Goal: Task Accomplishment & Management: Manage account settings

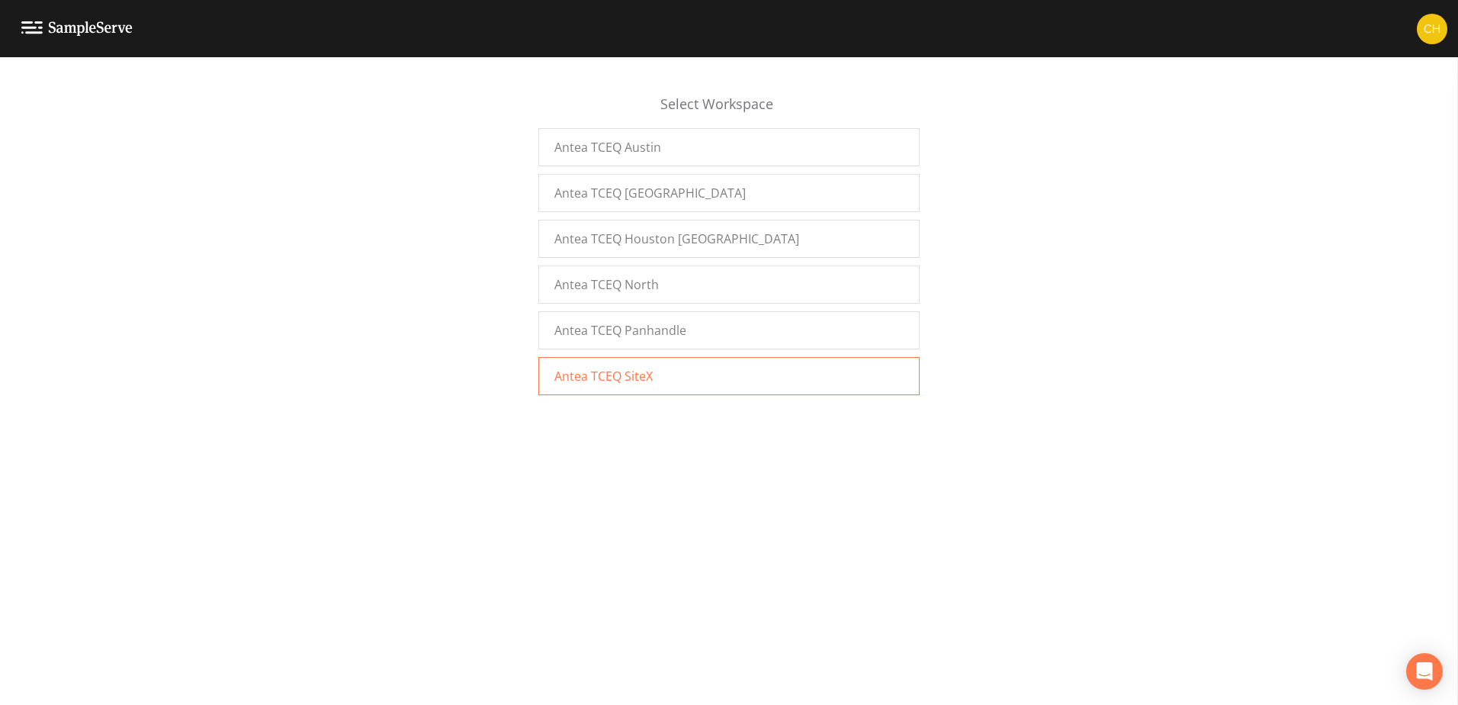
click at [634, 377] on span "Antea TCEQ SiteX" at bounding box center [603, 376] width 98 height 18
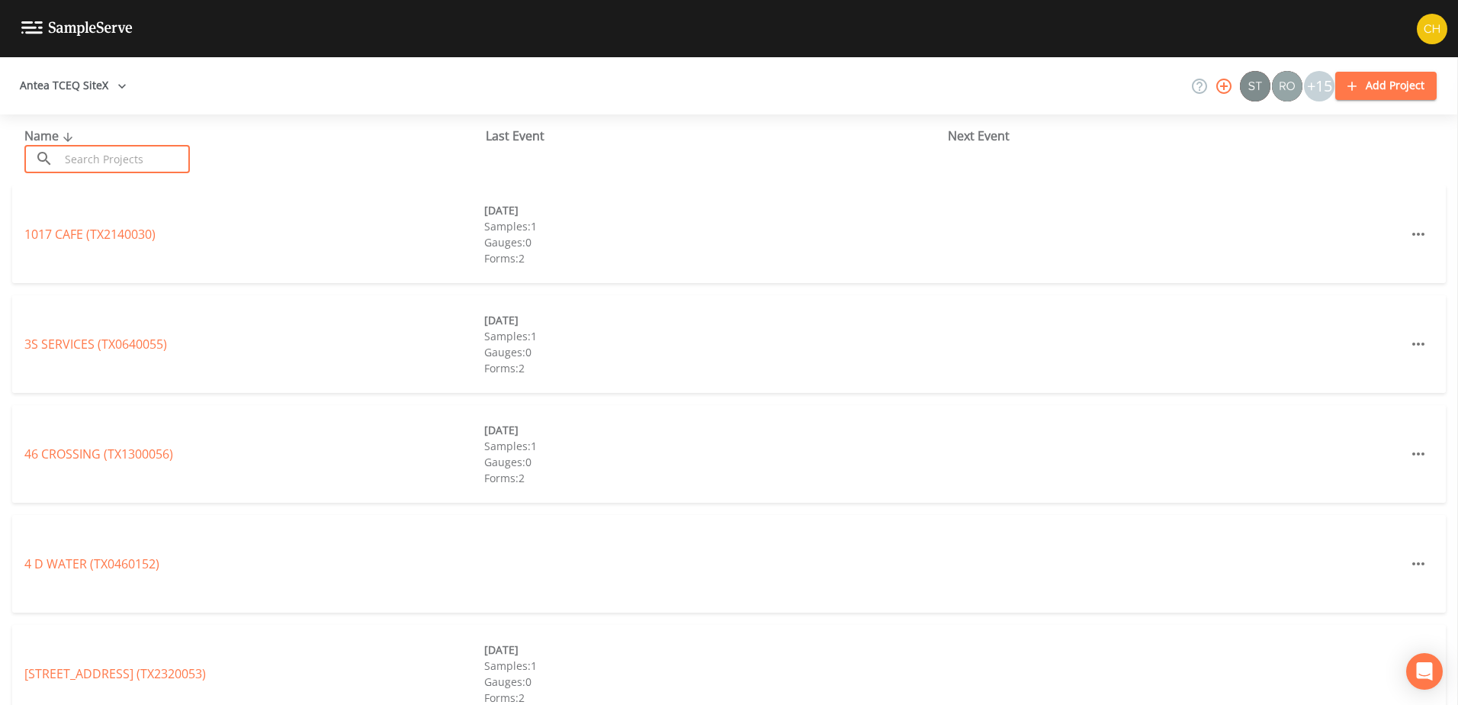
click at [125, 156] on input "text" at bounding box center [124, 159] width 130 height 28
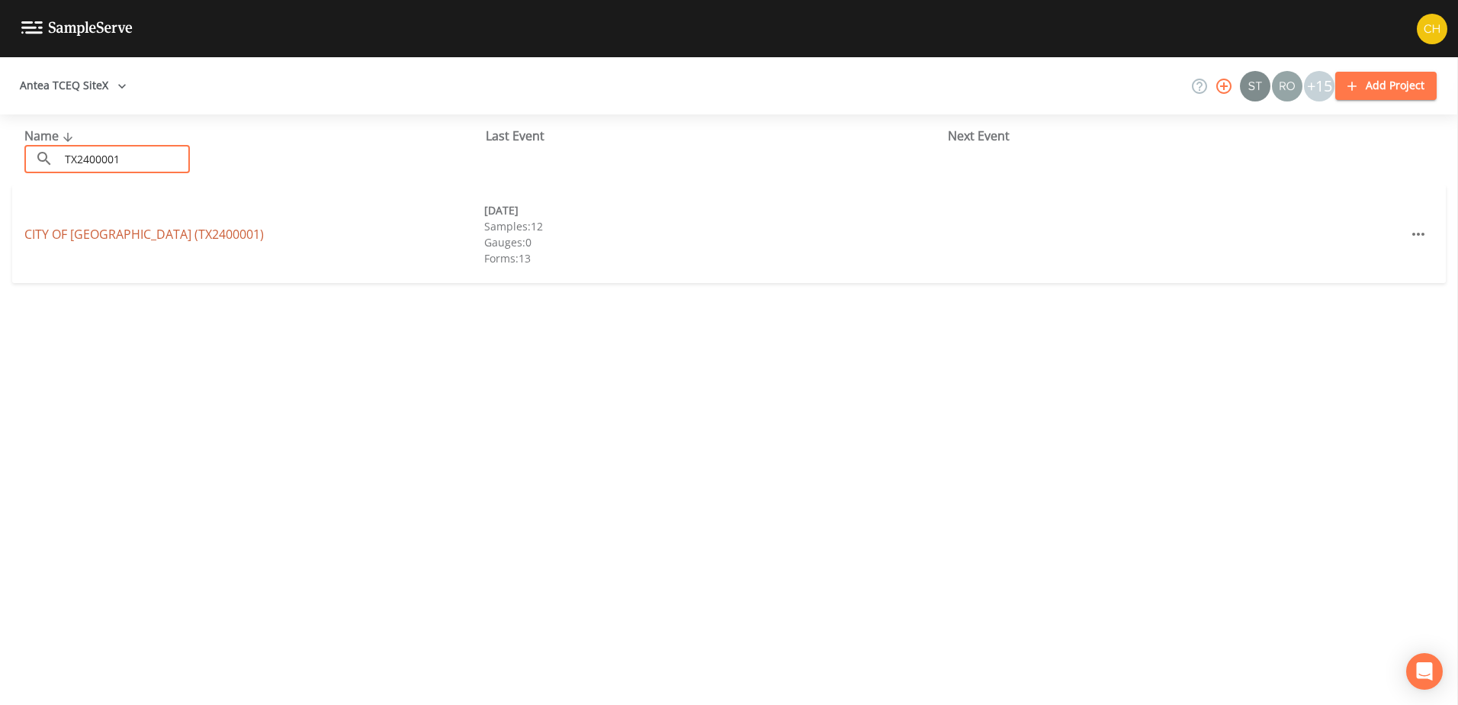
type input "TX2400001"
click at [130, 234] on link "CITY OF LAREDO (TX2400001)" at bounding box center [143, 234] width 239 height 17
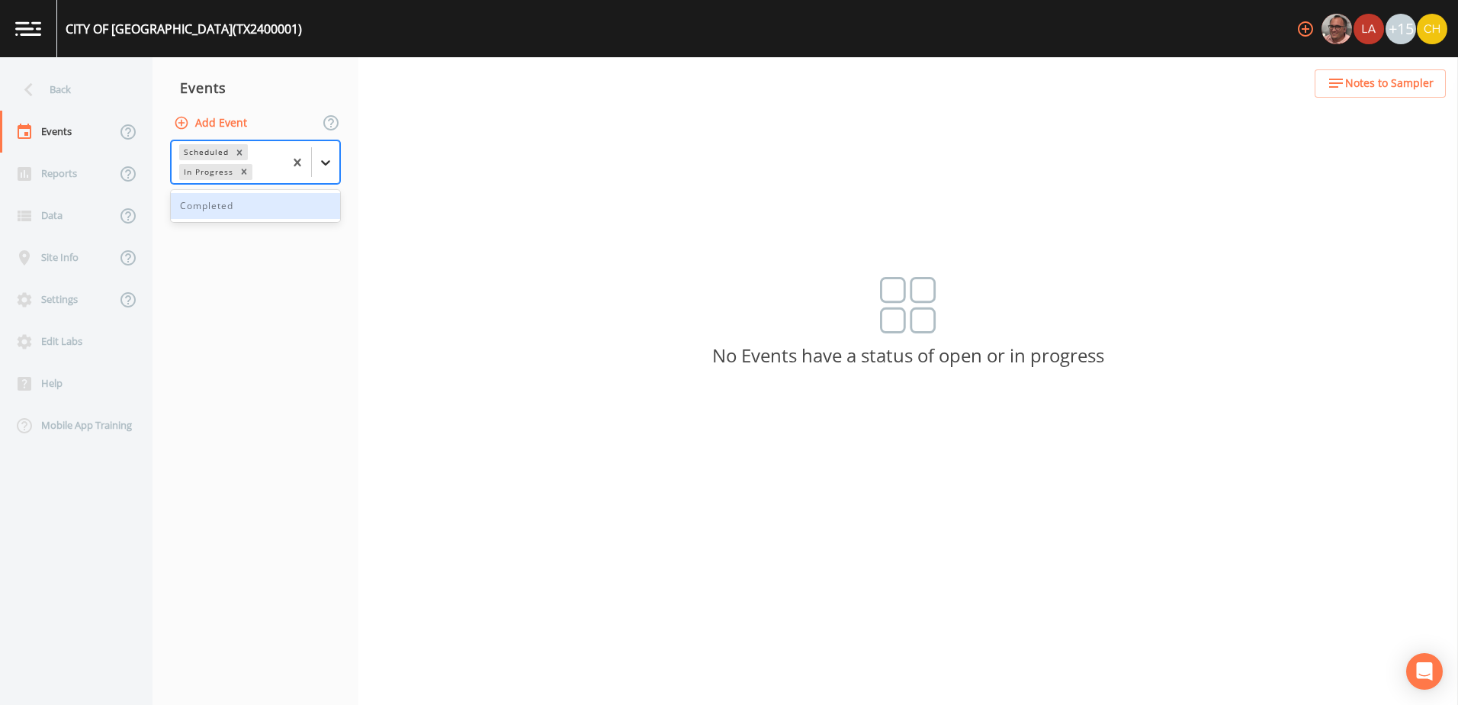
click at [324, 164] on icon at bounding box center [325, 162] width 9 height 5
click at [546, 96] on div "Back Events Reports Data Site Info Settings Edit Labs Help Mobile App Training …" at bounding box center [729, 380] width 1458 height 647
click at [39, 132] on div "Events" at bounding box center [58, 132] width 116 height 42
click at [50, 172] on div "Reports" at bounding box center [58, 174] width 116 height 42
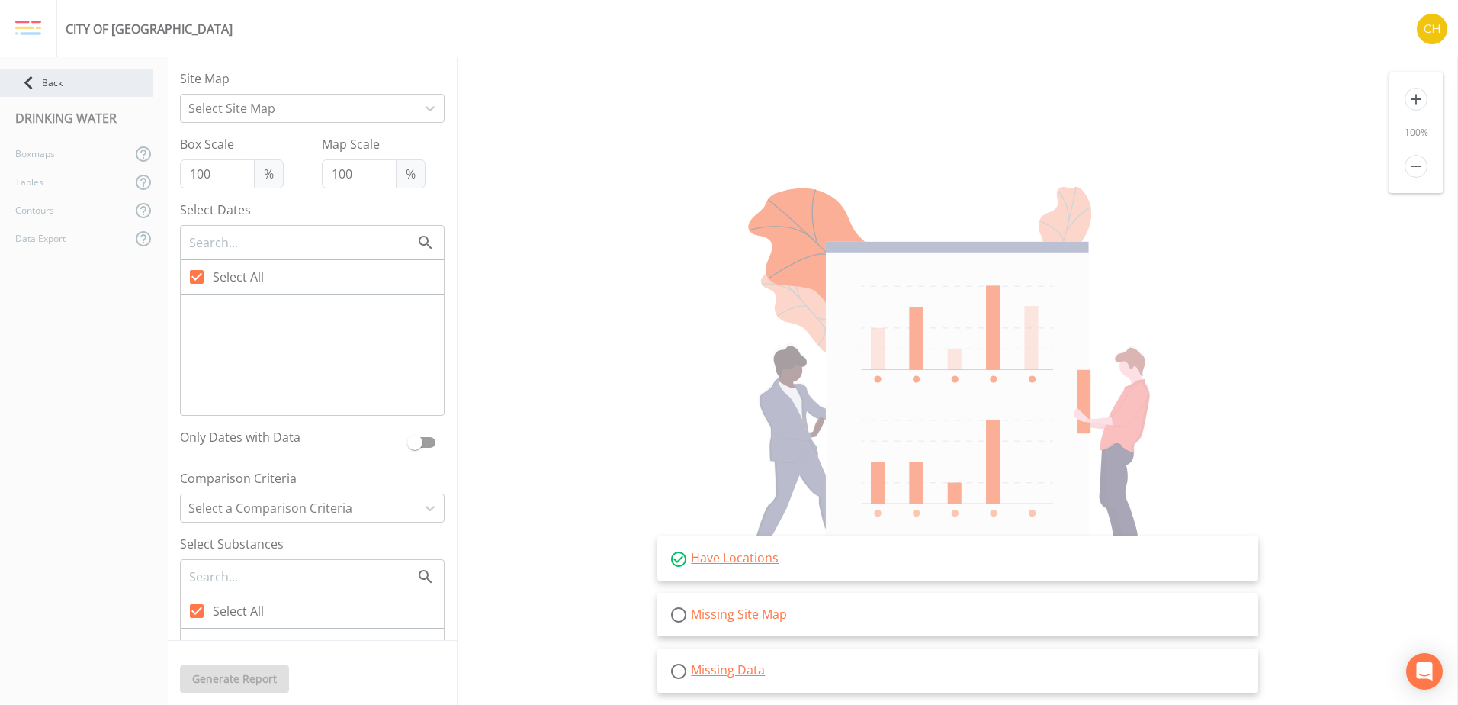
click at [37, 75] on icon at bounding box center [28, 82] width 27 height 27
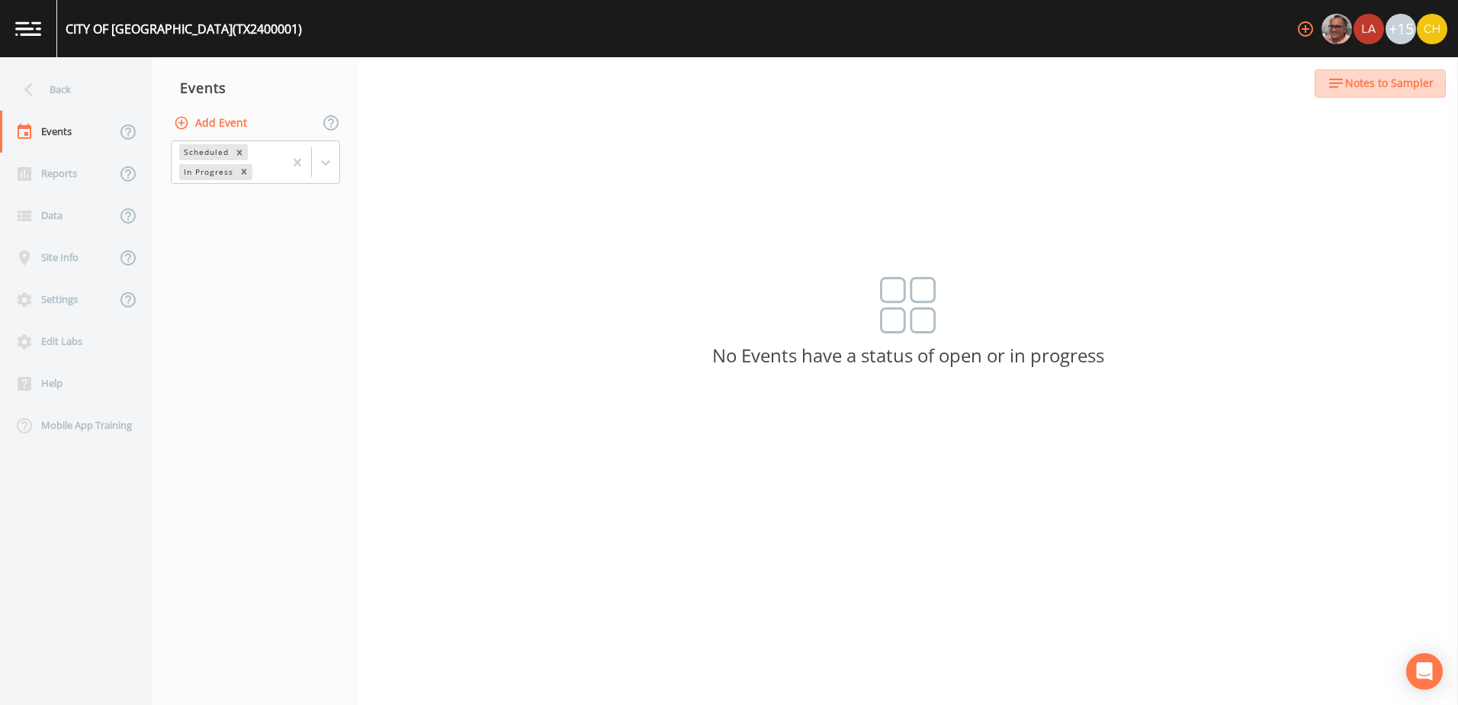
click at [1368, 87] on span "Notes to Sampler" at bounding box center [1389, 83] width 88 height 19
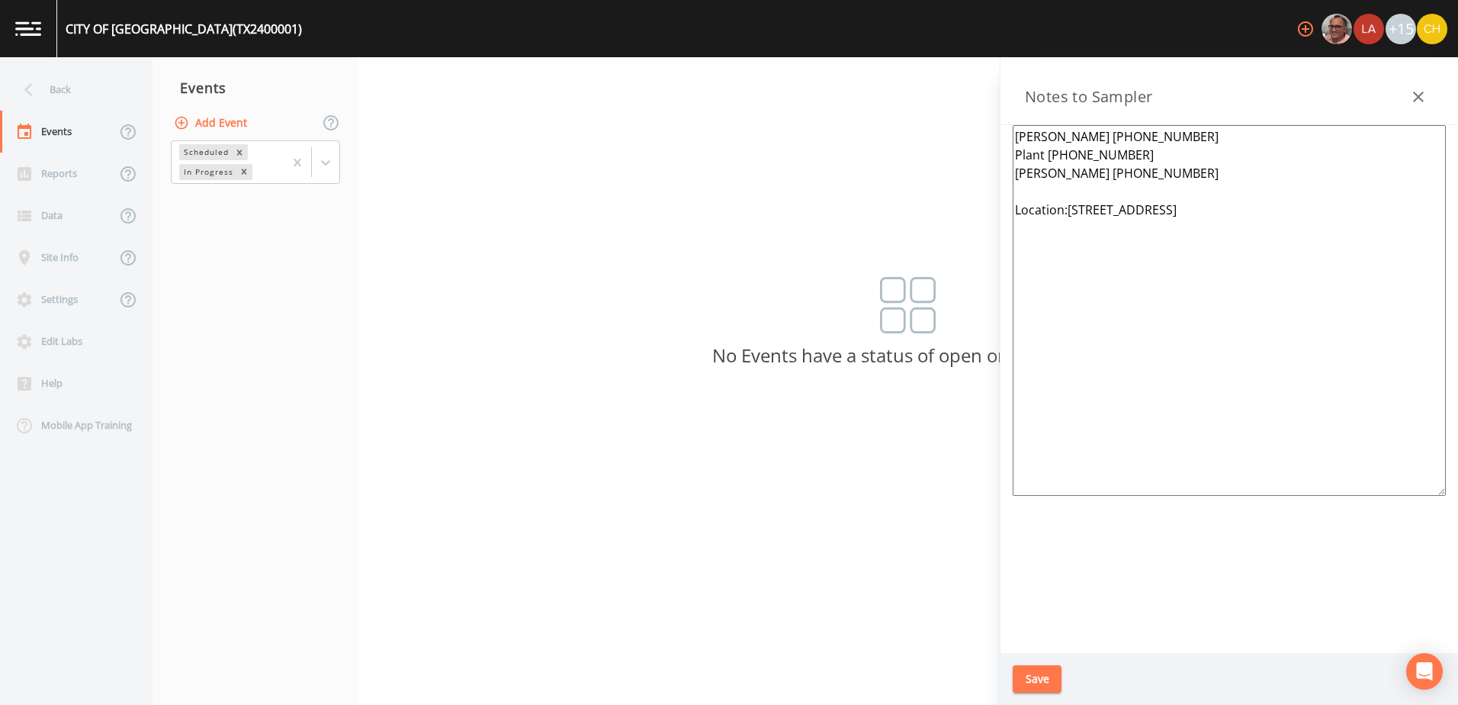
click at [31, 24] on img at bounding box center [28, 28] width 26 height 14
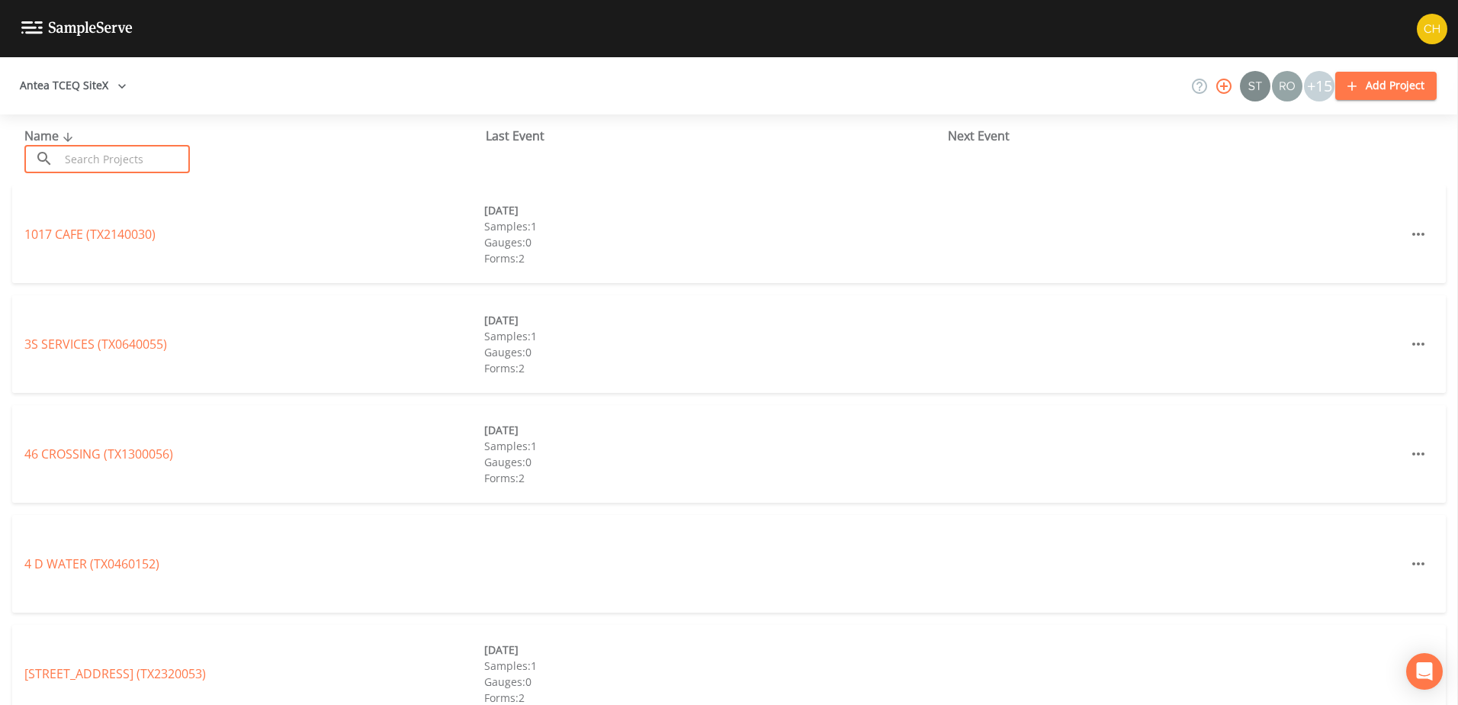
click at [100, 161] on input "text" at bounding box center [124, 159] width 130 height 28
click at [104, 160] on input "text" at bounding box center [124, 159] width 130 height 28
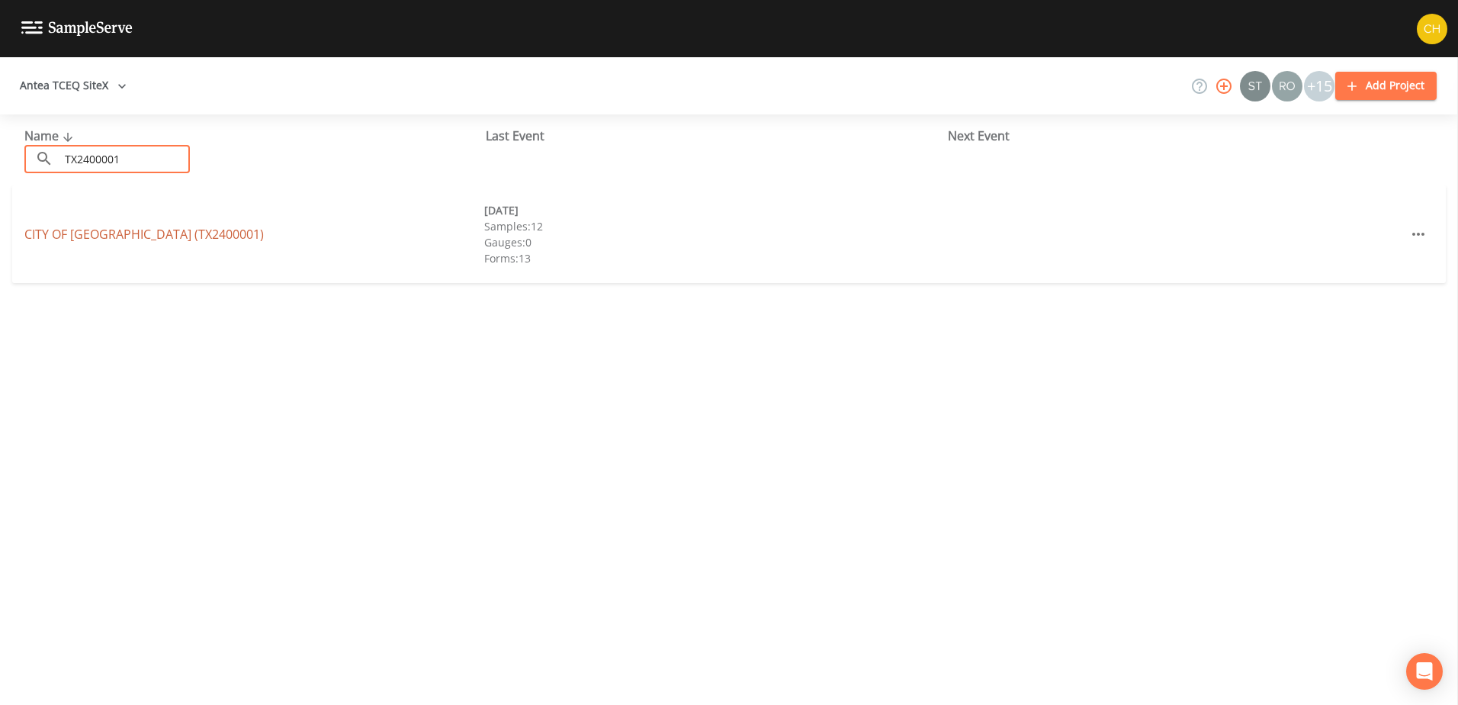
type input "TX2400001"
click at [97, 231] on link "CITY OF LAREDO (TX2400001)" at bounding box center [143, 234] width 239 height 17
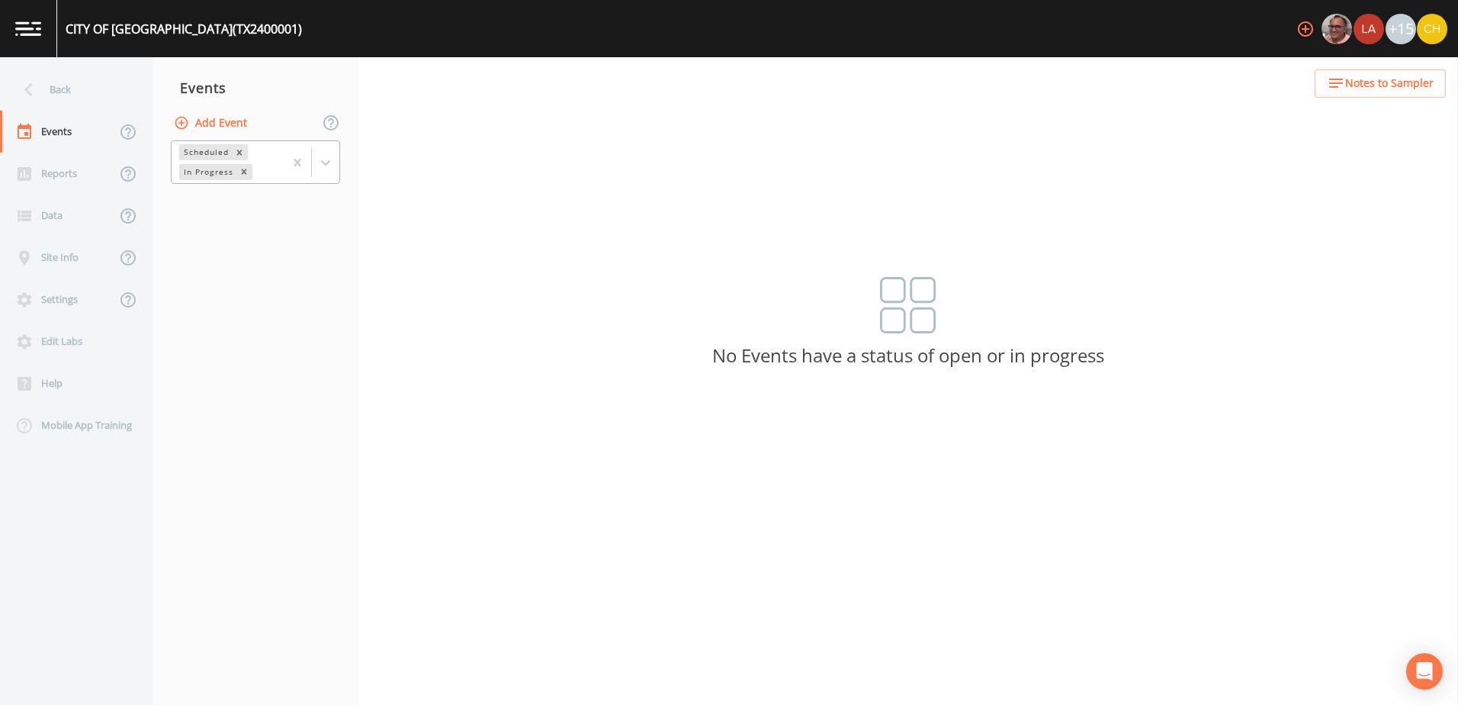
click at [213, 172] on div "In Progress" at bounding box center [207, 172] width 56 height 16
click at [207, 153] on div "Scheduled" at bounding box center [205, 152] width 52 height 16
click at [611, 156] on div "Back Events Reports Data Site Info Settings Edit Labs Help Mobile App Training …" at bounding box center [729, 380] width 1458 height 647
click at [41, 126] on div "Events" at bounding box center [58, 132] width 116 height 42
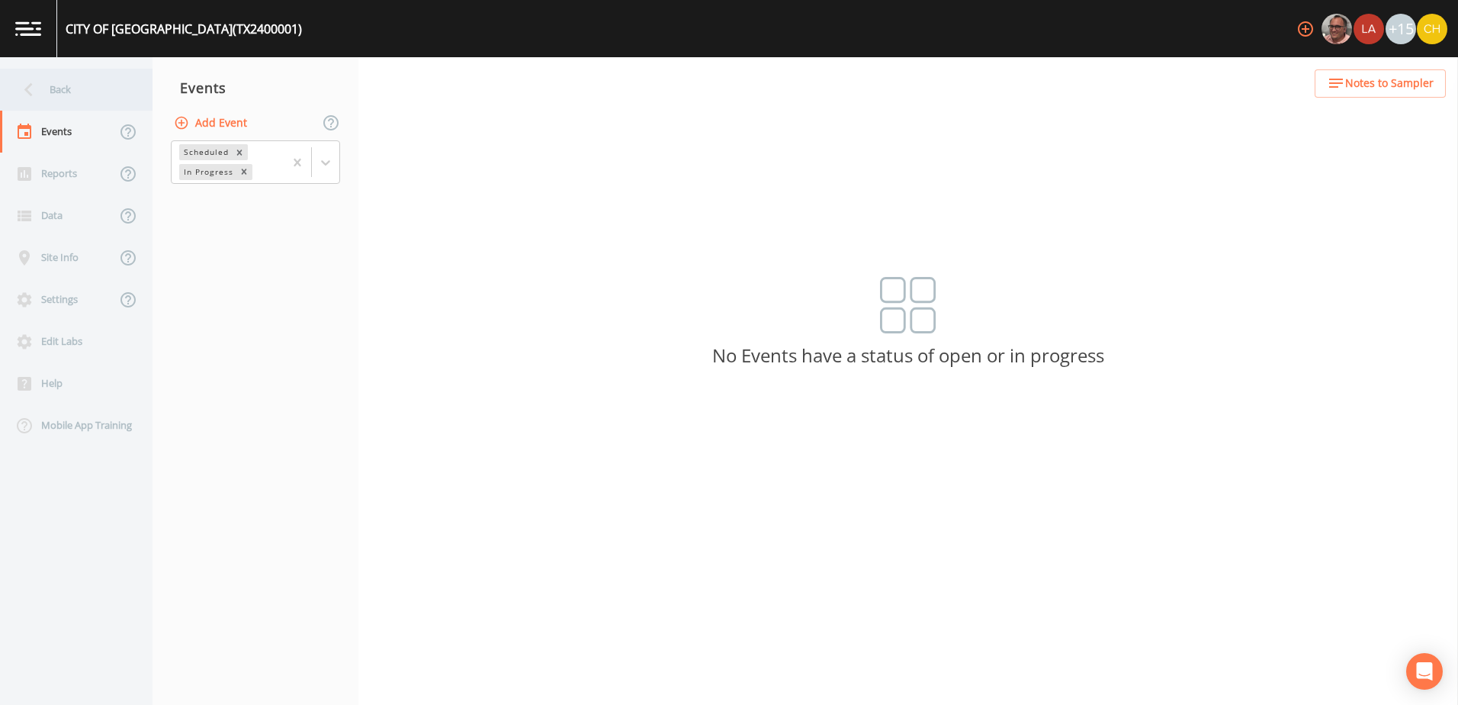
click at [34, 90] on icon at bounding box center [28, 89] width 27 height 27
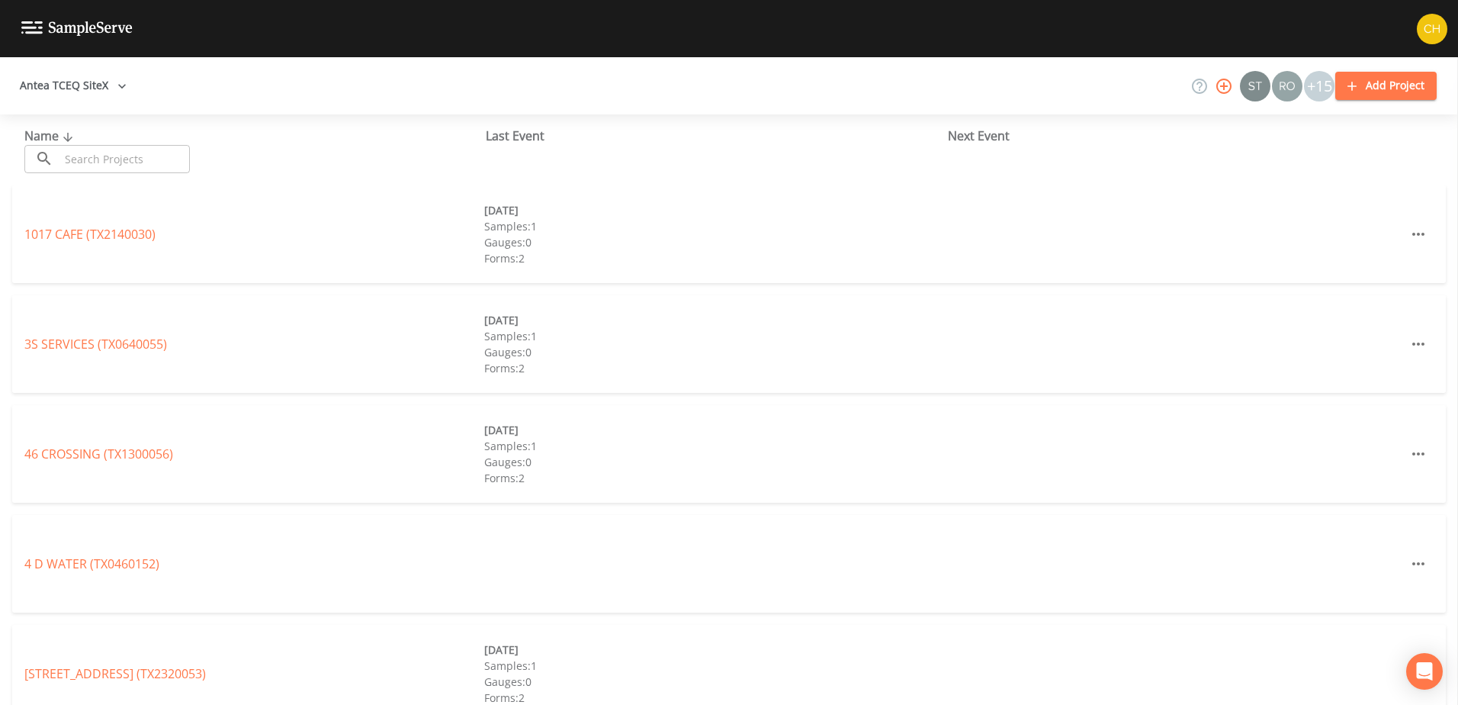
click at [89, 162] on input "text" at bounding box center [124, 159] width 130 height 28
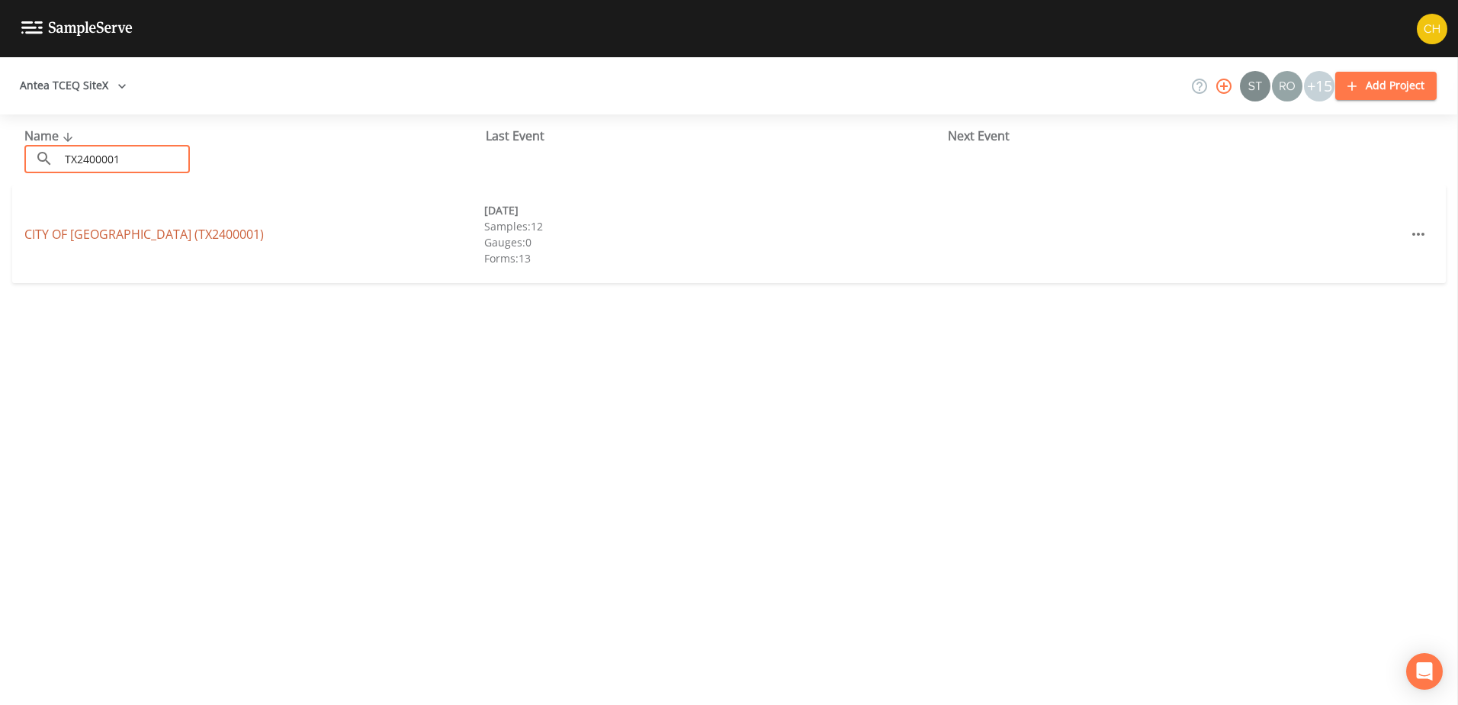
type input "TX2400001"
click at [120, 231] on link "CITY OF LAREDO (TX2400001)" at bounding box center [143, 234] width 239 height 17
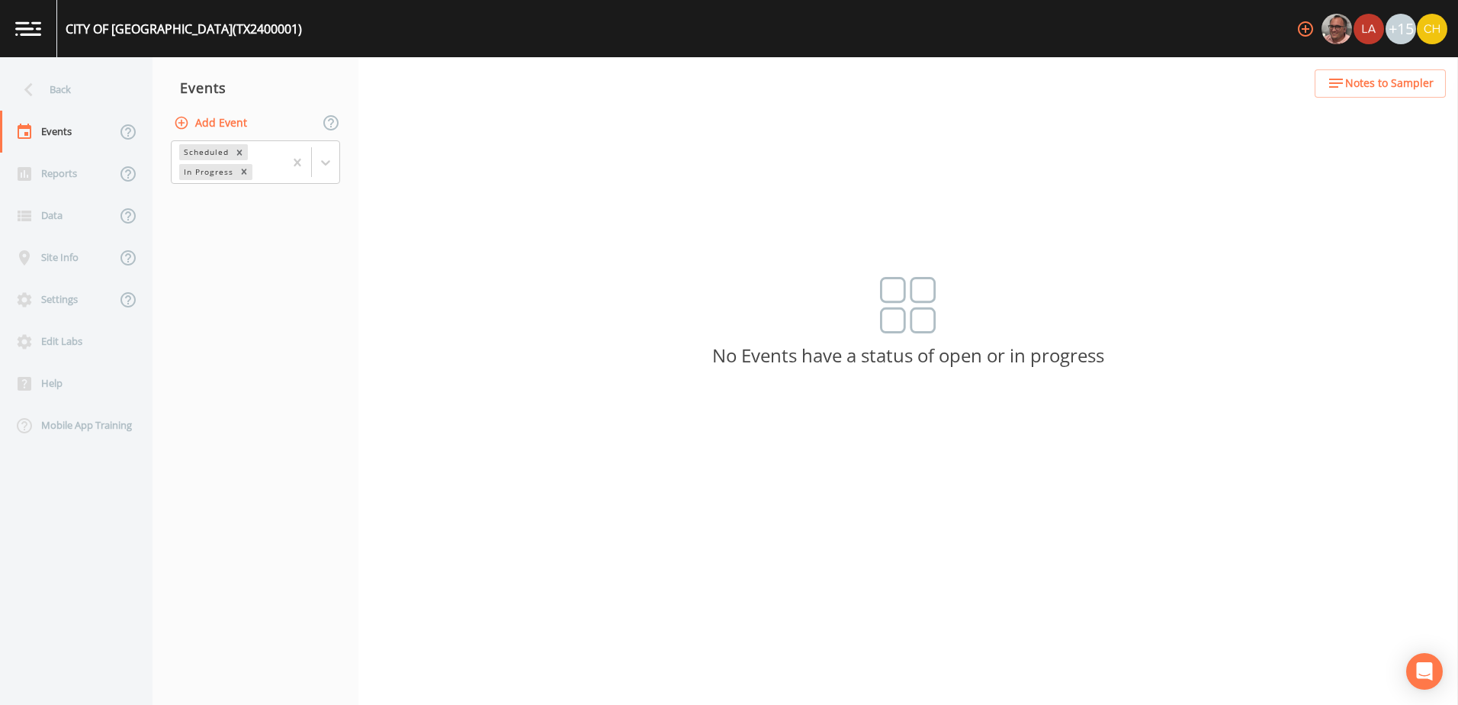
drag, startPoint x: 146, startPoint y: 24, endPoint x: 520, endPoint y: 172, distance: 401.6
click at [529, 171] on div "Back Events Reports Data Site Info Settings Edit Labs Help Mobile App Training …" at bounding box center [729, 380] width 1458 height 647
drag, startPoint x: 34, startPoint y: 27, endPoint x: 665, endPoint y: 324, distance: 696.9
click at [665, 324] on div "No Events have a status of open or in progress" at bounding box center [908, 333] width 1100 height 113
click at [56, 168] on div "Reports" at bounding box center [58, 174] width 116 height 42
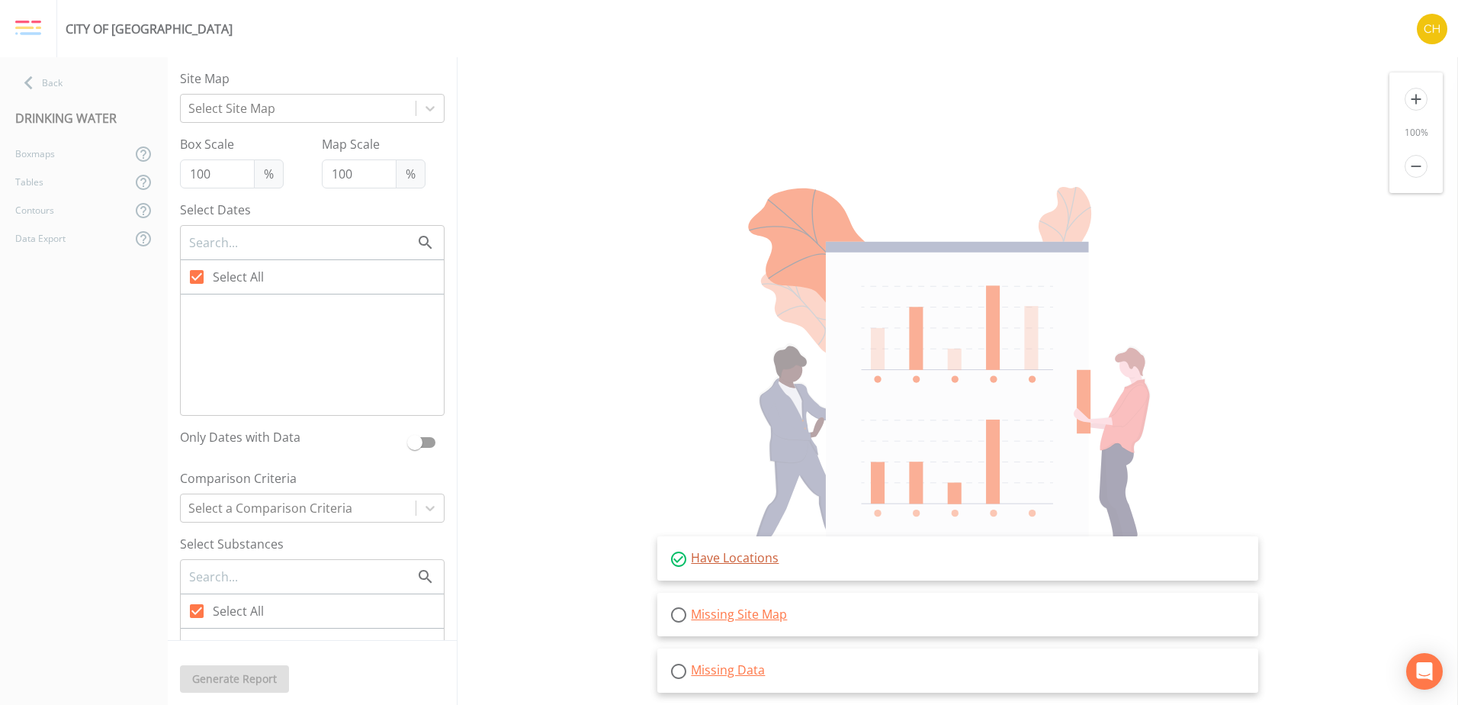
click at [727, 561] on link "Have Locations" at bounding box center [735, 557] width 88 height 17
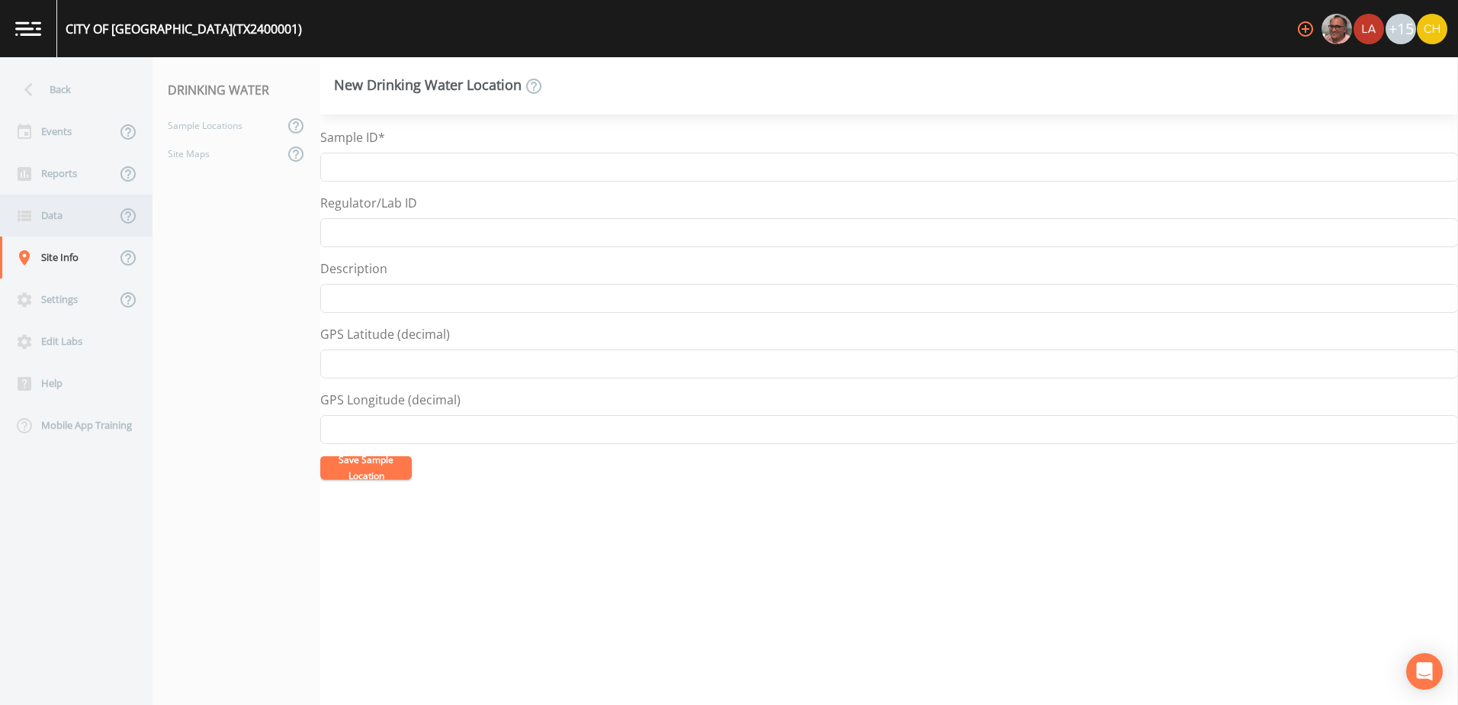
click at [40, 217] on div "Data" at bounding box center [58, 215] width 116 height 42
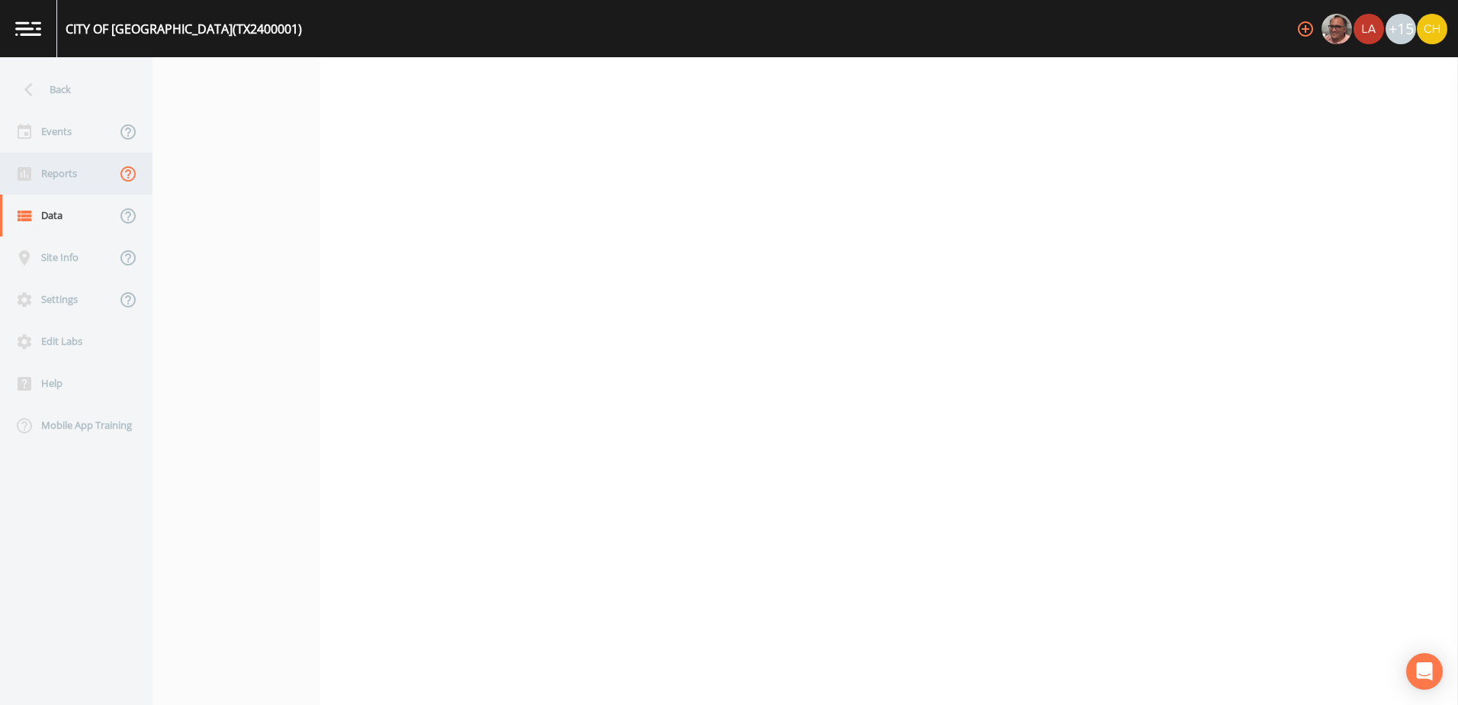
click at [125, 172] on icon at bounding box center [128, 174] width 18 height 18
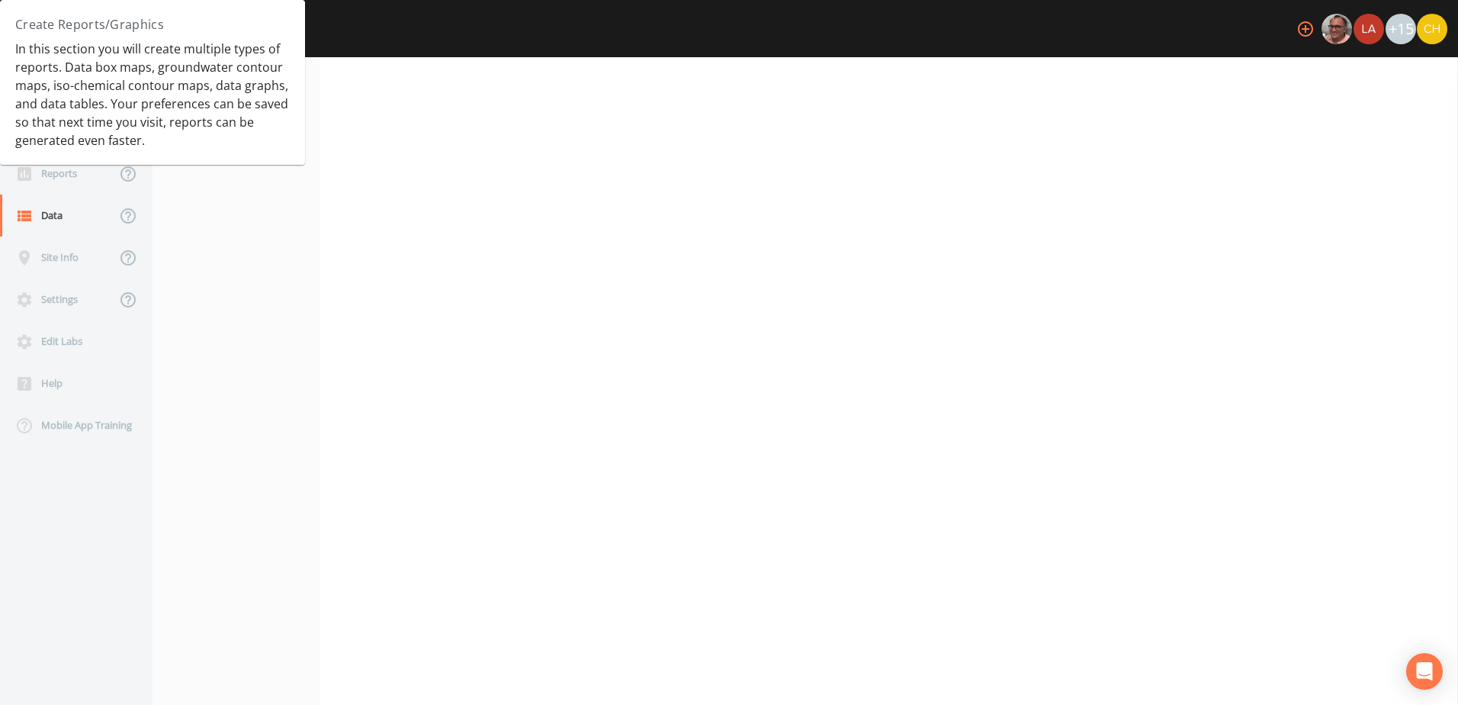
click at [233, 297] on nav at bounding box center [237, 380] width 168 height 647
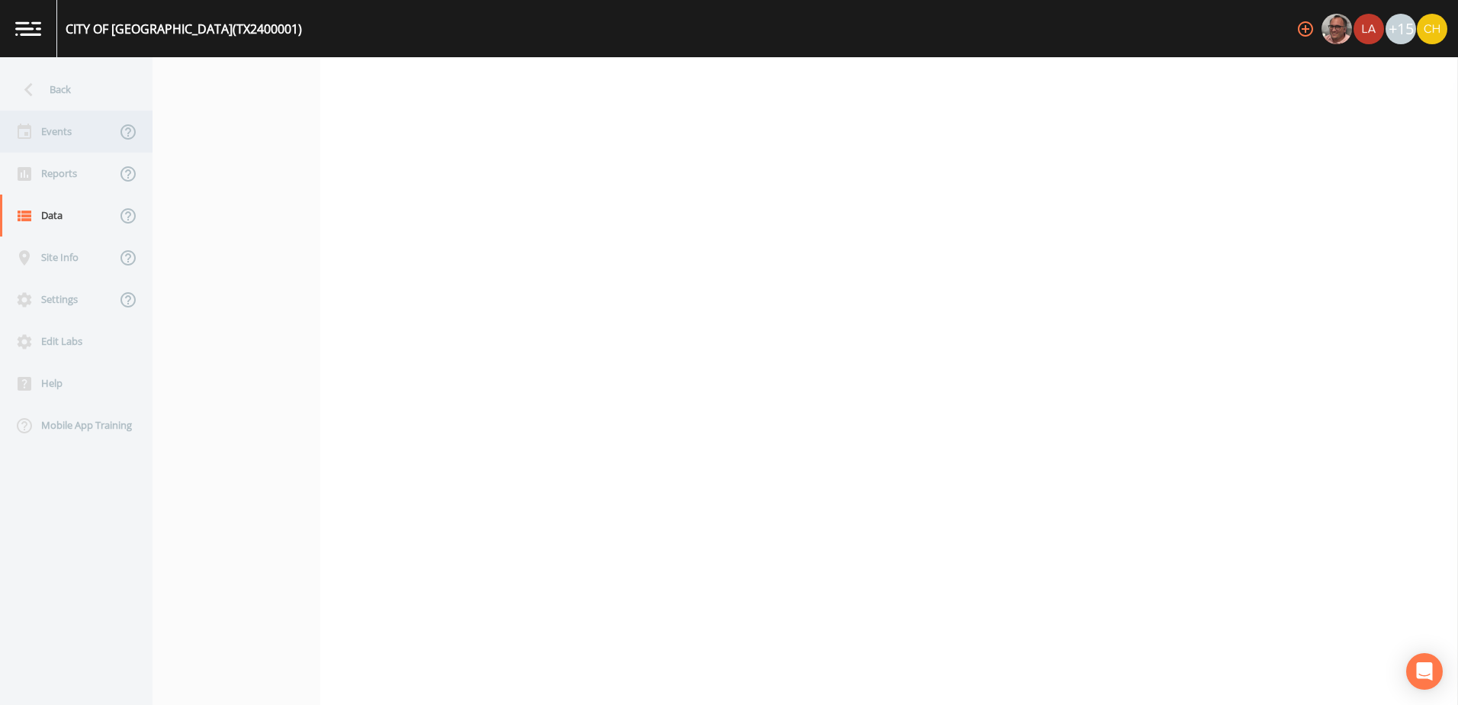
click at [47, 137] on div "Events" at bounding box center [58, 132] width 116 height 42
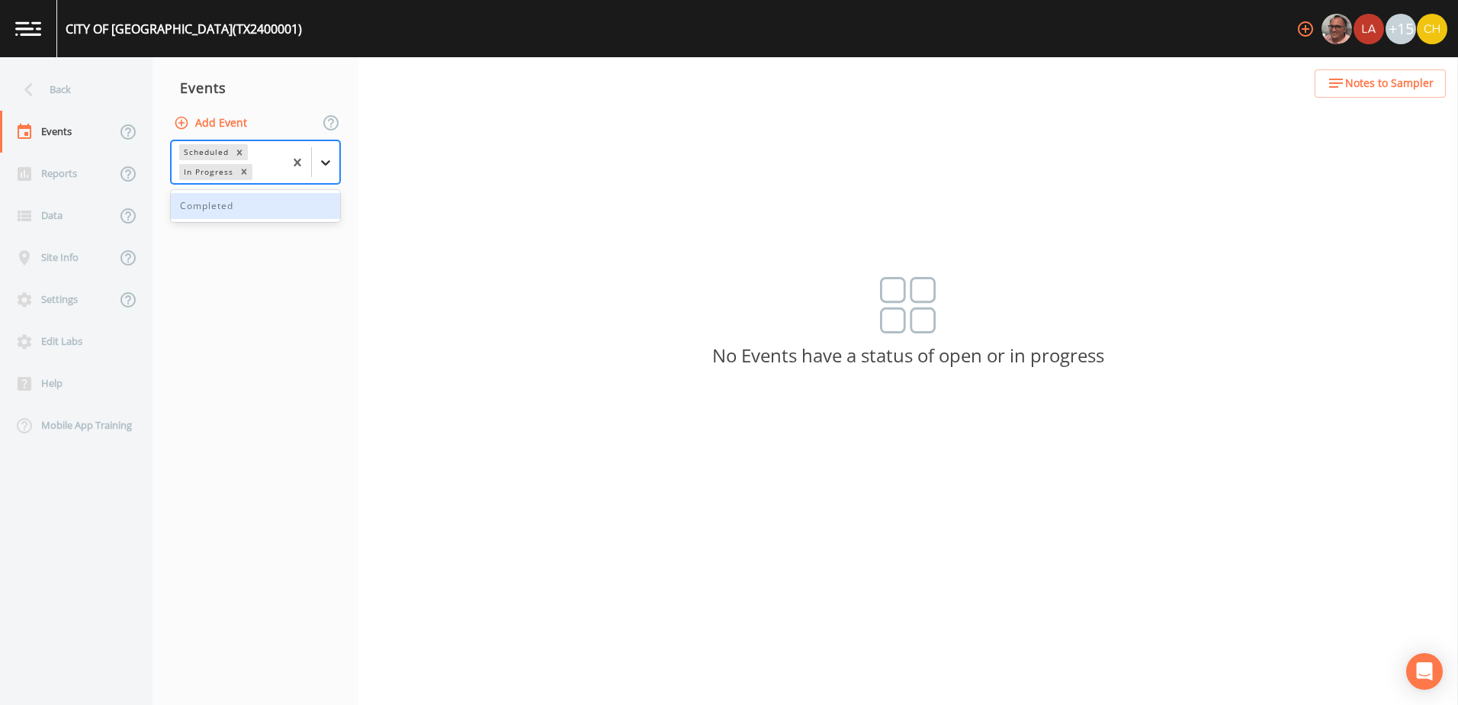
click at [322, 162] on icon at bounding box center [325, 162] width 9 height 5
click at [576, 315] on div "No Events have a status of open or in progress" at bounding box center [908, 333] width 1100 height 113
click at [143, 24] on div "CITY OF LAREDO (TX2400001)" at bounding box center [184, 29] width 236 height 18
drag, startPoint x: 139, startPoint y: 25, endPoint x: 591, endPoint y: 131, distance: 464.5
click at [591, 131] on div "Back Events Reports Data Site Info Settings Edit Labs Help Mobile App Training …" at bounding box center [729, 380] width 1458 height 647
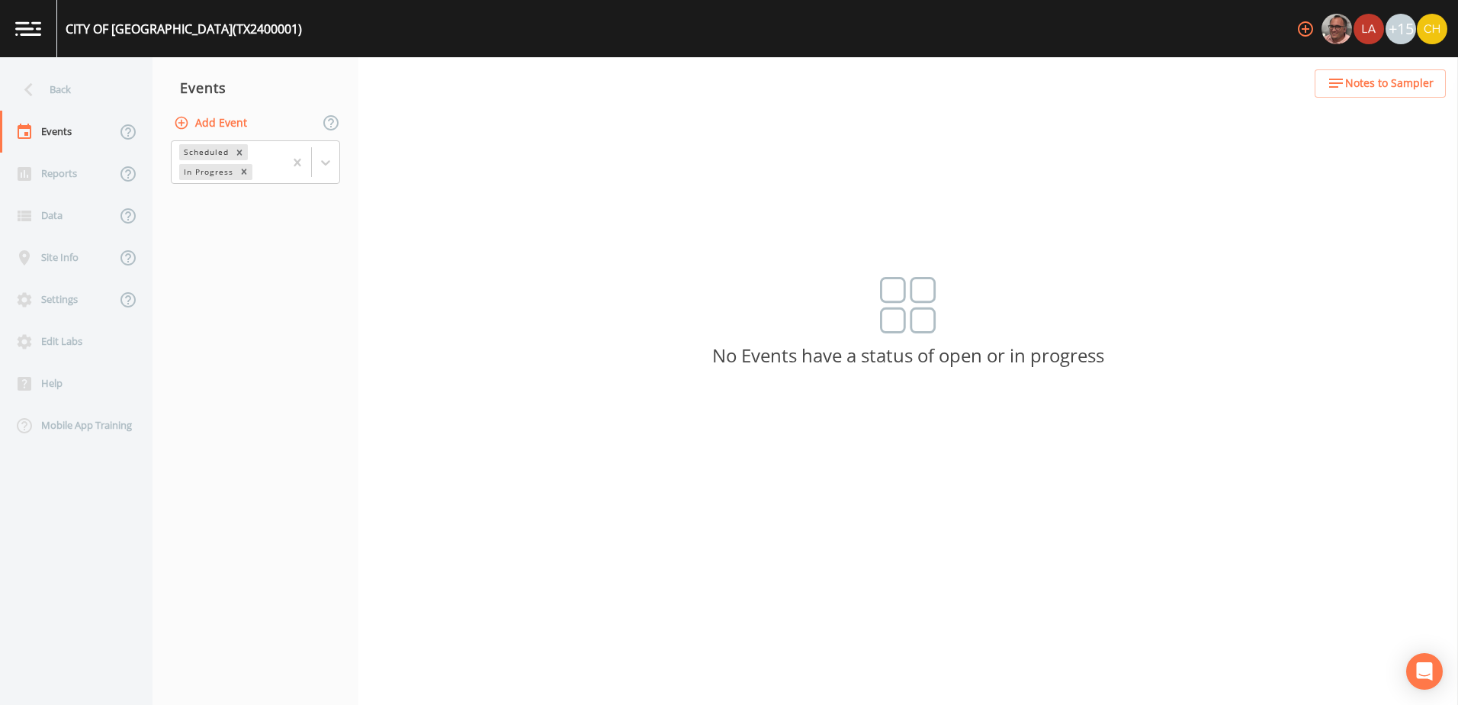
click at [34, 22] on img at bounding box center [28, 28] width 26 height 14
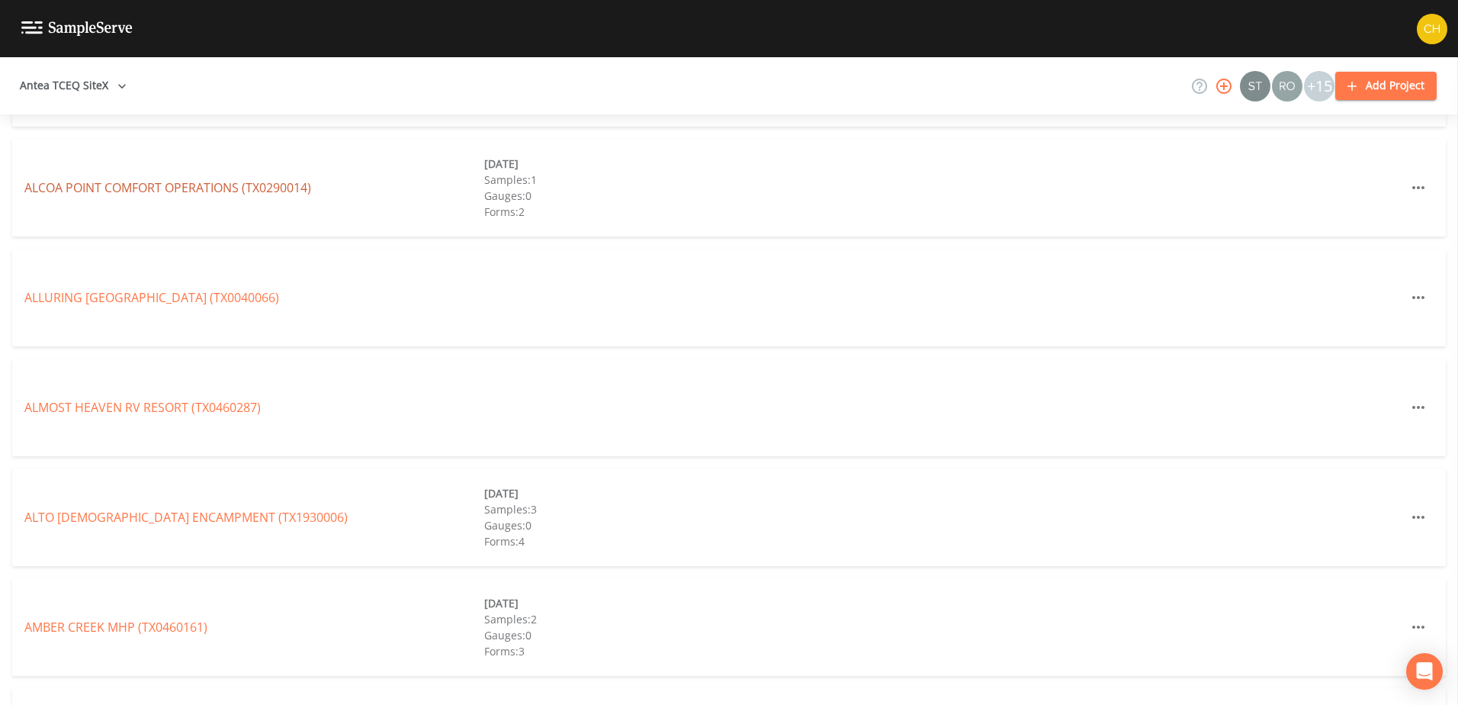
scroll to position [2135, 0]
click at [1200, 88] on icon at bounding box center [1199, 86] width 18 height 18
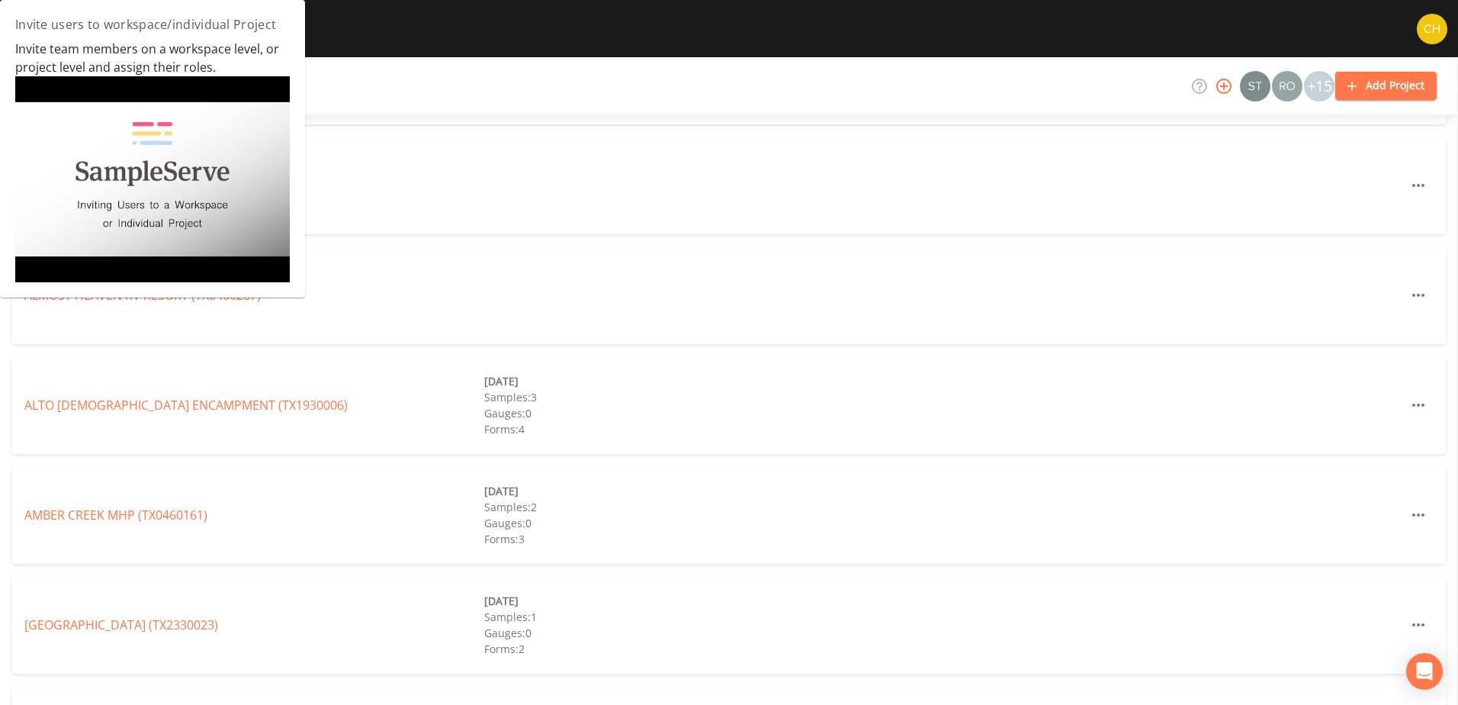
click at [1006, 255] on div "ALMOST HEAVEN RV RESORT (TX0460287)" at bounding box center [729, 295] width 1434 height 98
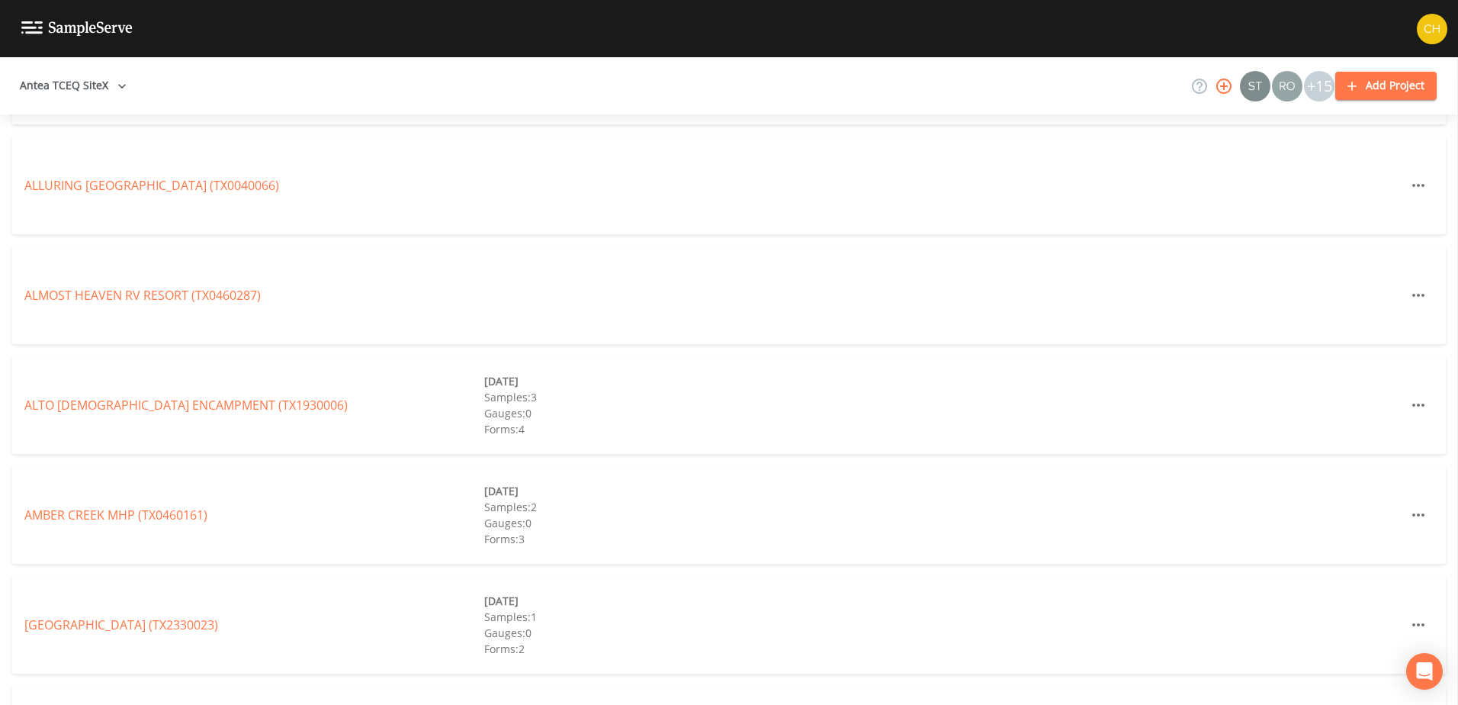
click at [101, 81] on button "Antea TCEQ SiteX" at bounding box center [73, 86] width 119 height 28
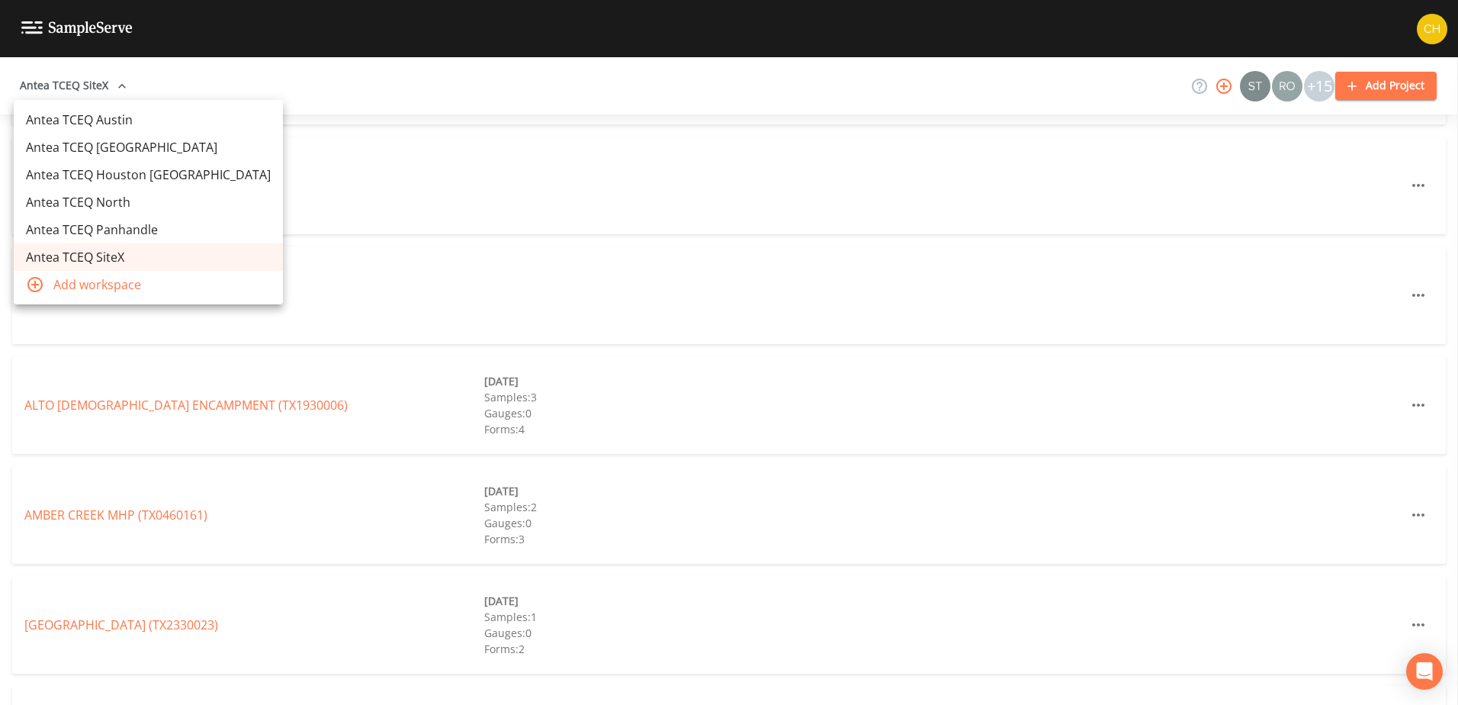
click at [109, 254] on link "Antea TCEQ SiteX" at bounding box center [148, 256] width 269 height 27
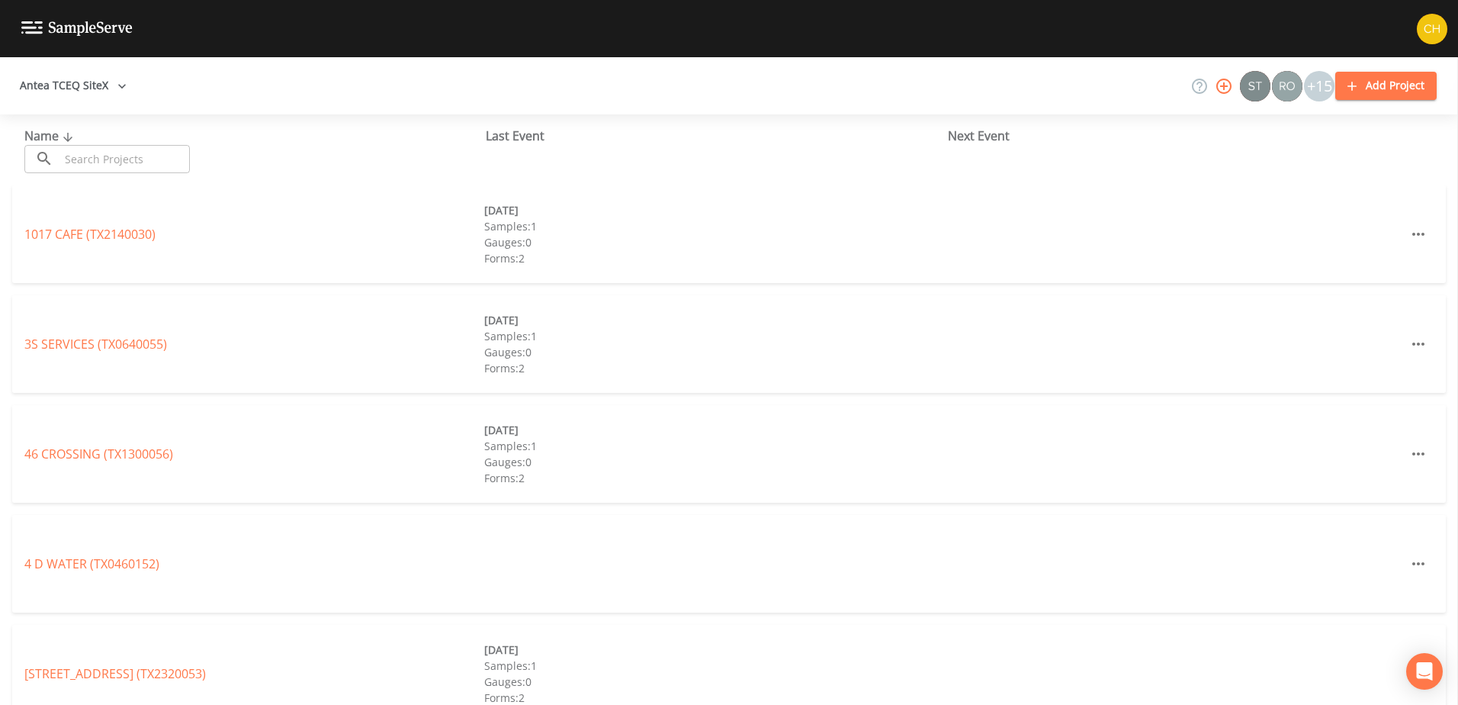
click at [82, 156] on input "text" at bounding box center [124, 159] width 130 height 28
type input "TX2400001"
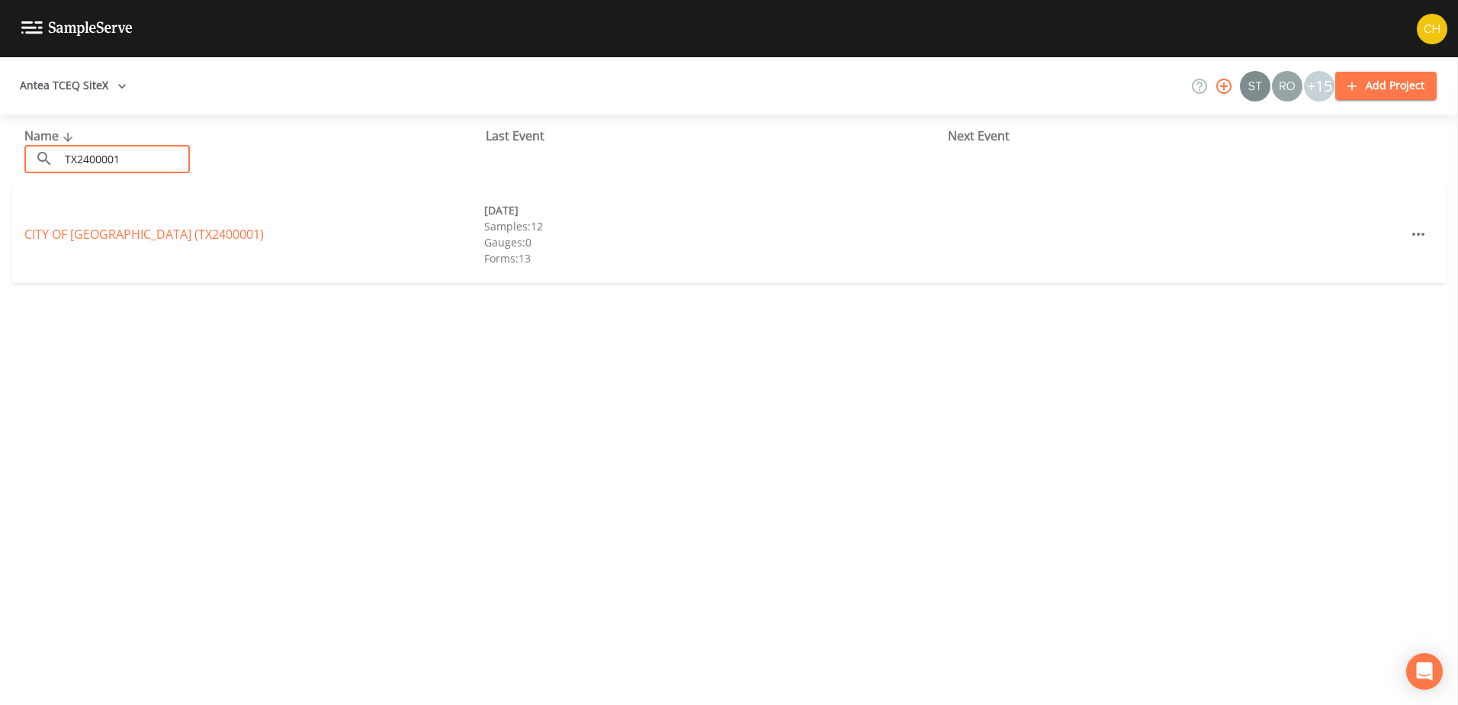
click at [508, 241] on div "Gauges: 0" at bounding box center [714, 242] width 460 height 16
click at [1413, 236] on icon "button" at bounding box center [1418, 234] width 18 height 18
click at [1386, 265] on span "Edit" at bounding box center [1397, 269] width 37 height 18
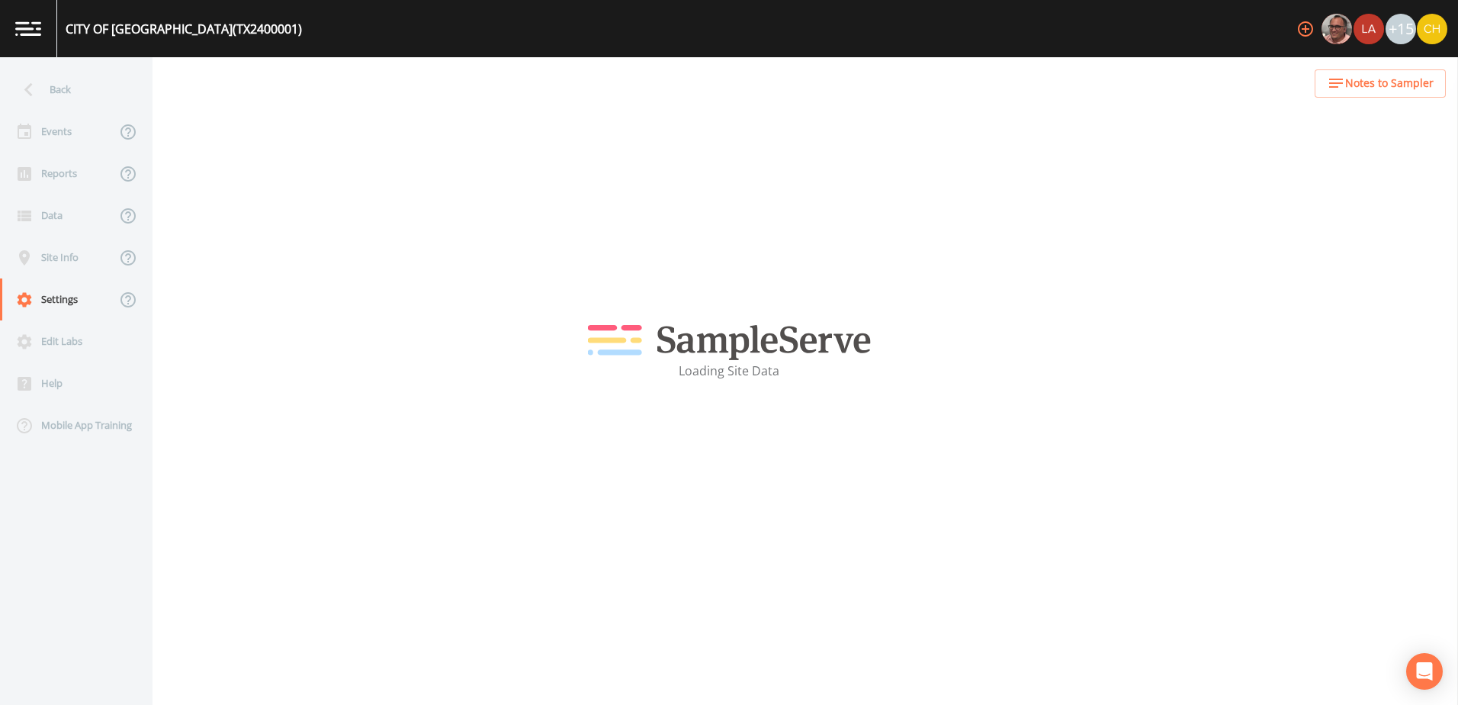
select select "63a62983-7786-4128-bc37-a0183837ca1e"
select select "United States"
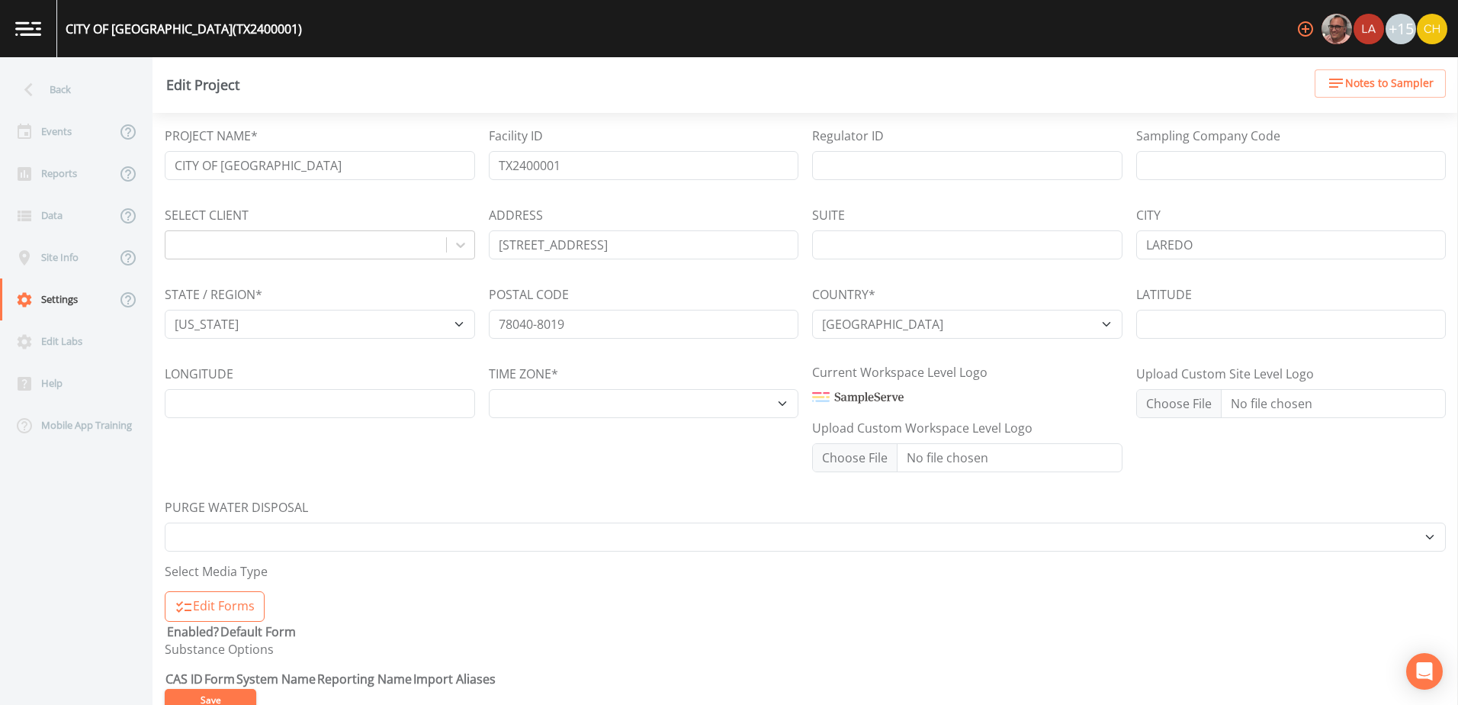
select select "America/Chicago"
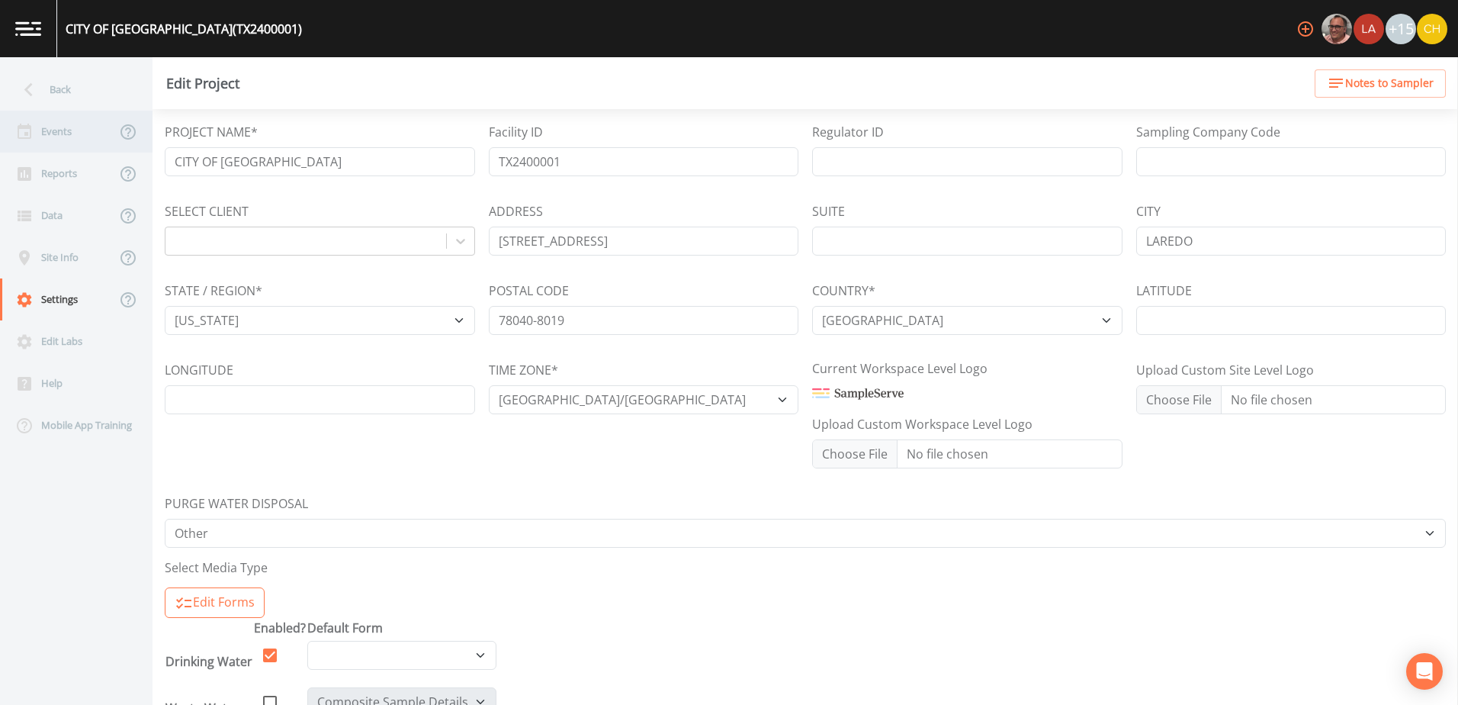
click at [53, 130] on div "Events" at bounding box center [58, 132] width 116 height 42
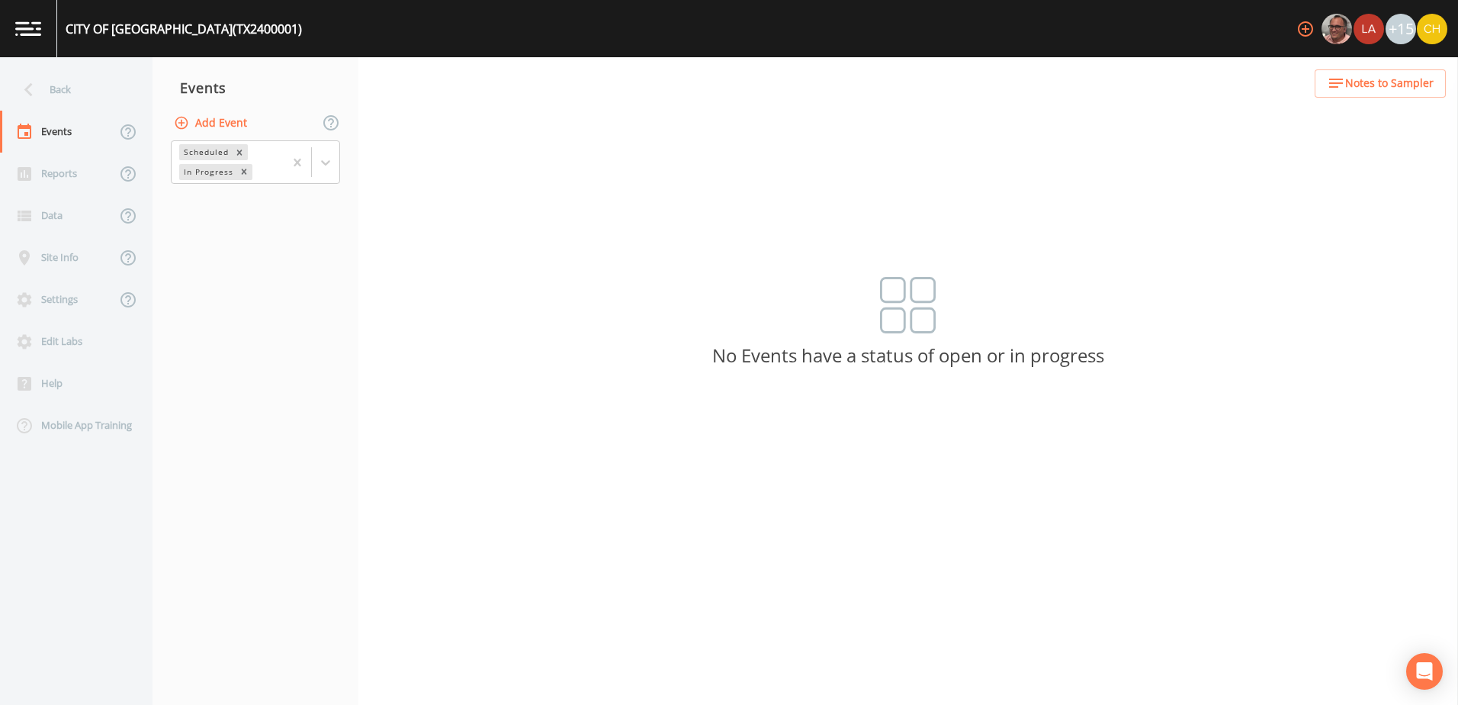
select select "63a62983-7786-4128-bc37-a0183837ca1e"
select select "United States"
select select "America/Chicago"
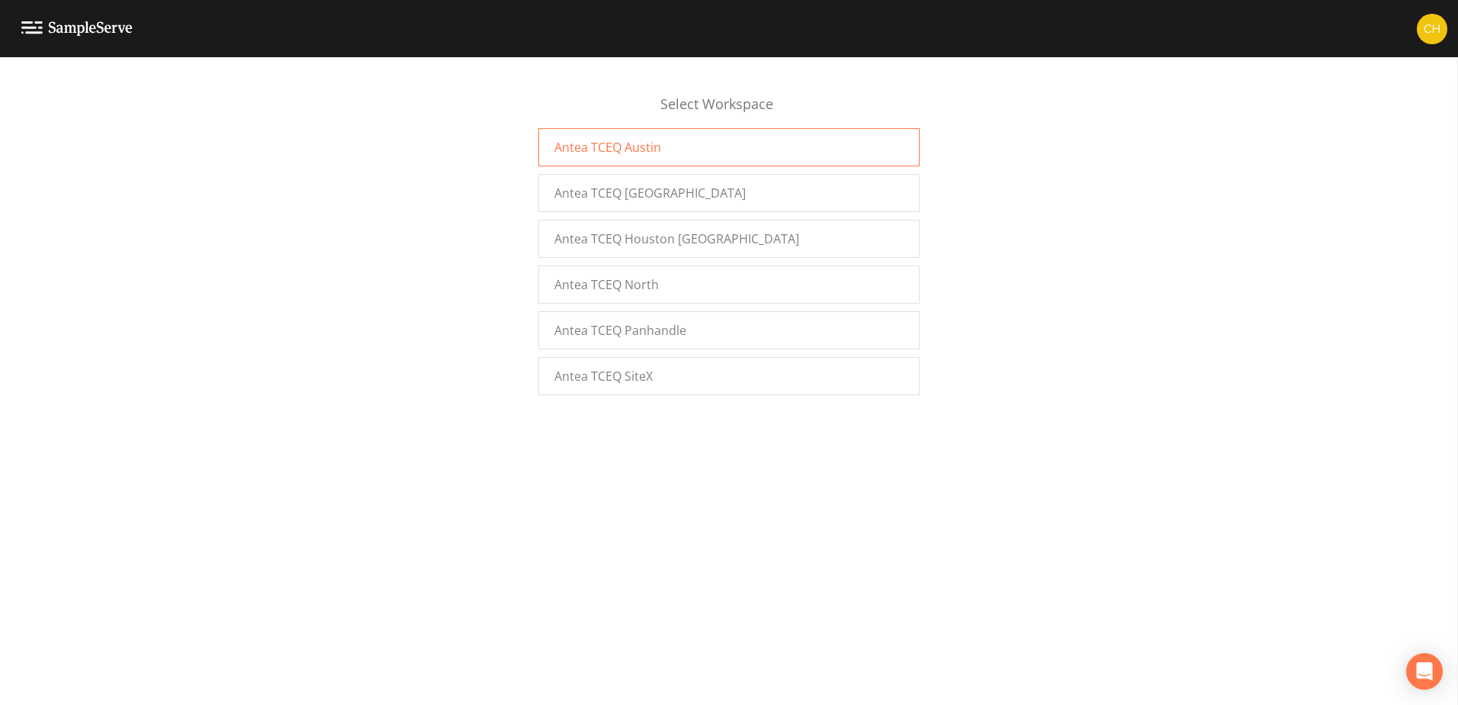
click at [631, 156] on div "Antea TCEQ Austin" at bounding box center [728, 147] width 381 height 38
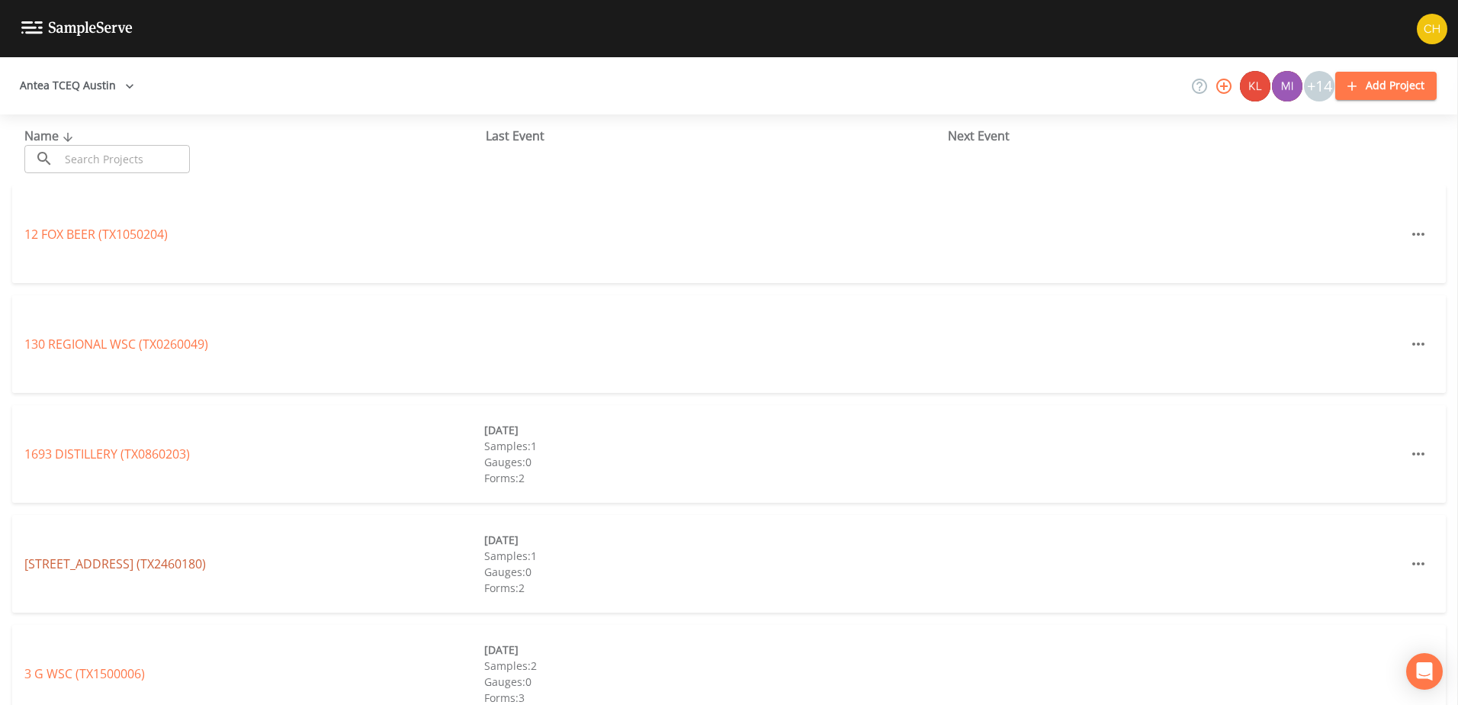
click at [156, 563] on link "[STREET_ADDRESS] (TX2460180)" at bounding box center [114, 563] width 181 height 17
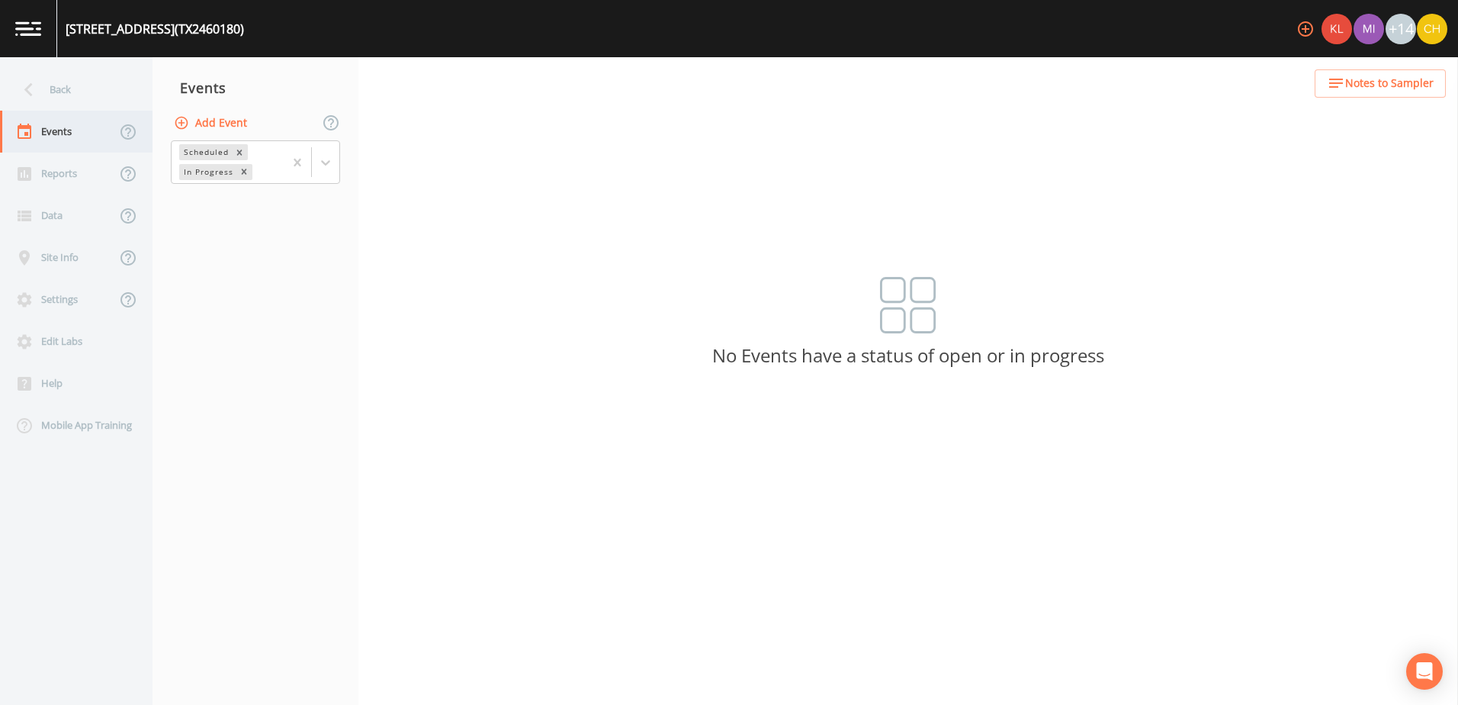
click at [56, 131] on div "Events" at bounding box center [58, 132] width 116 height 42
click at [122, 131] on icon at bounding box center [128, 132] width 18 height 18
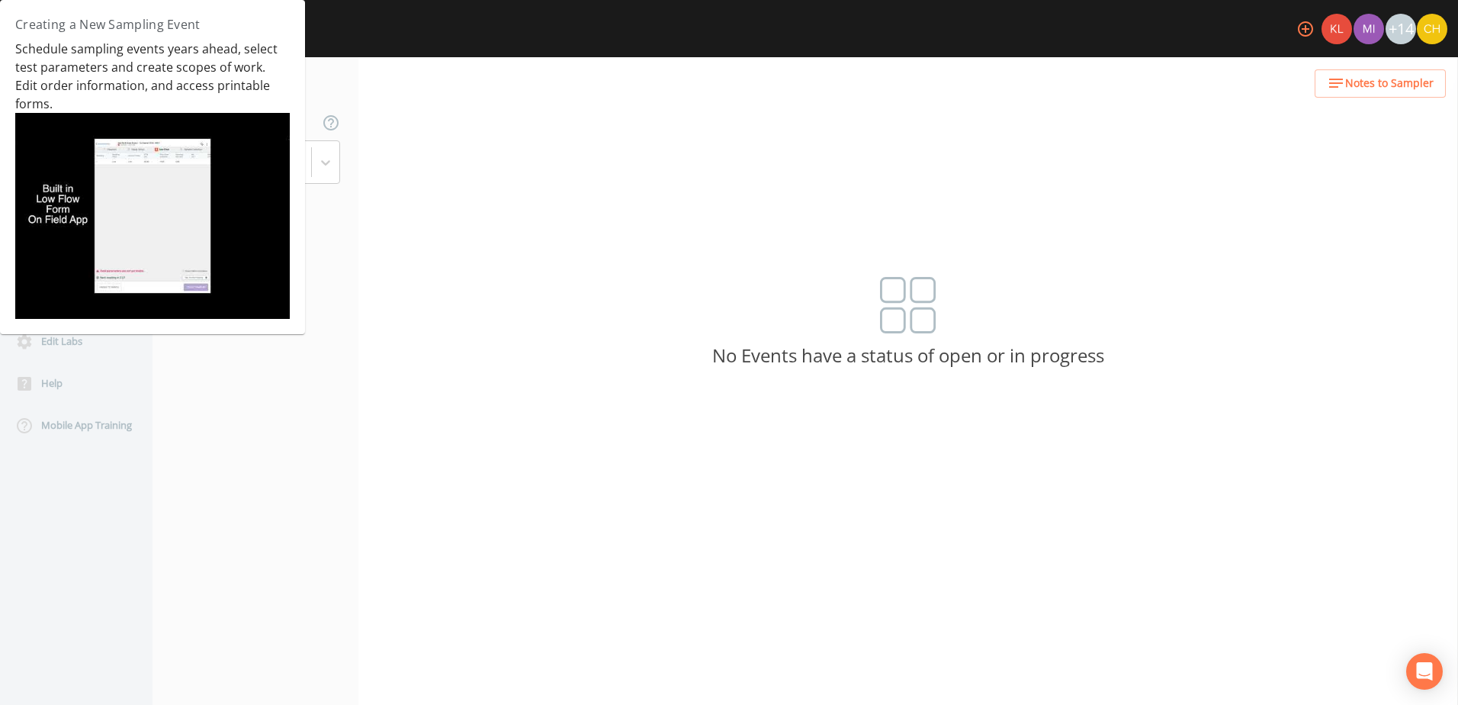
click at [666, 153] on div "Back Events Reports Data Site Info Settings Edit Labs Help Mobile App Training …" at bounding box center [729, 380] width 1458 height 647
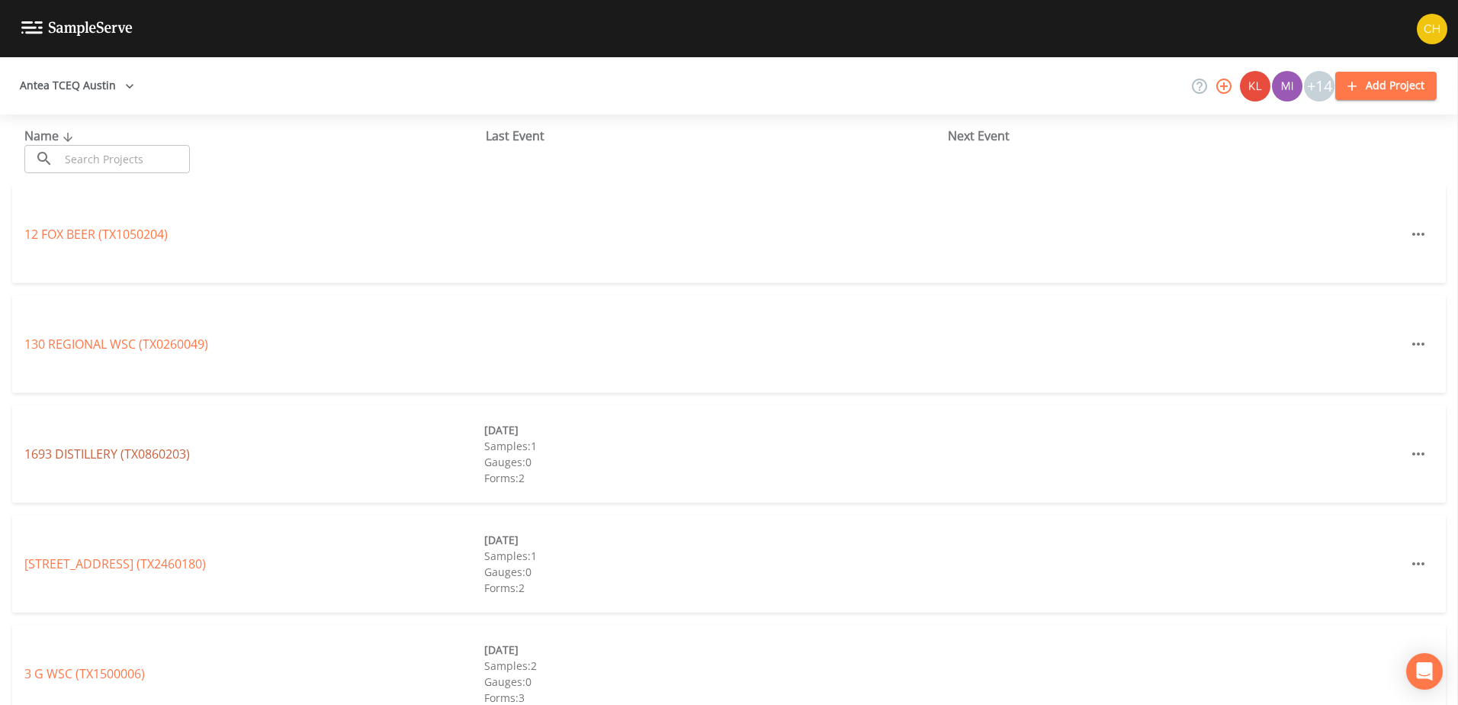
click at [111, 451] on link "1693 DISTILLERY (TX0860203)" at bounding box center [106, 453] width 165 height 17
click at [1442, 28] on img at bounding box center [1432, 29] width 31 height 31
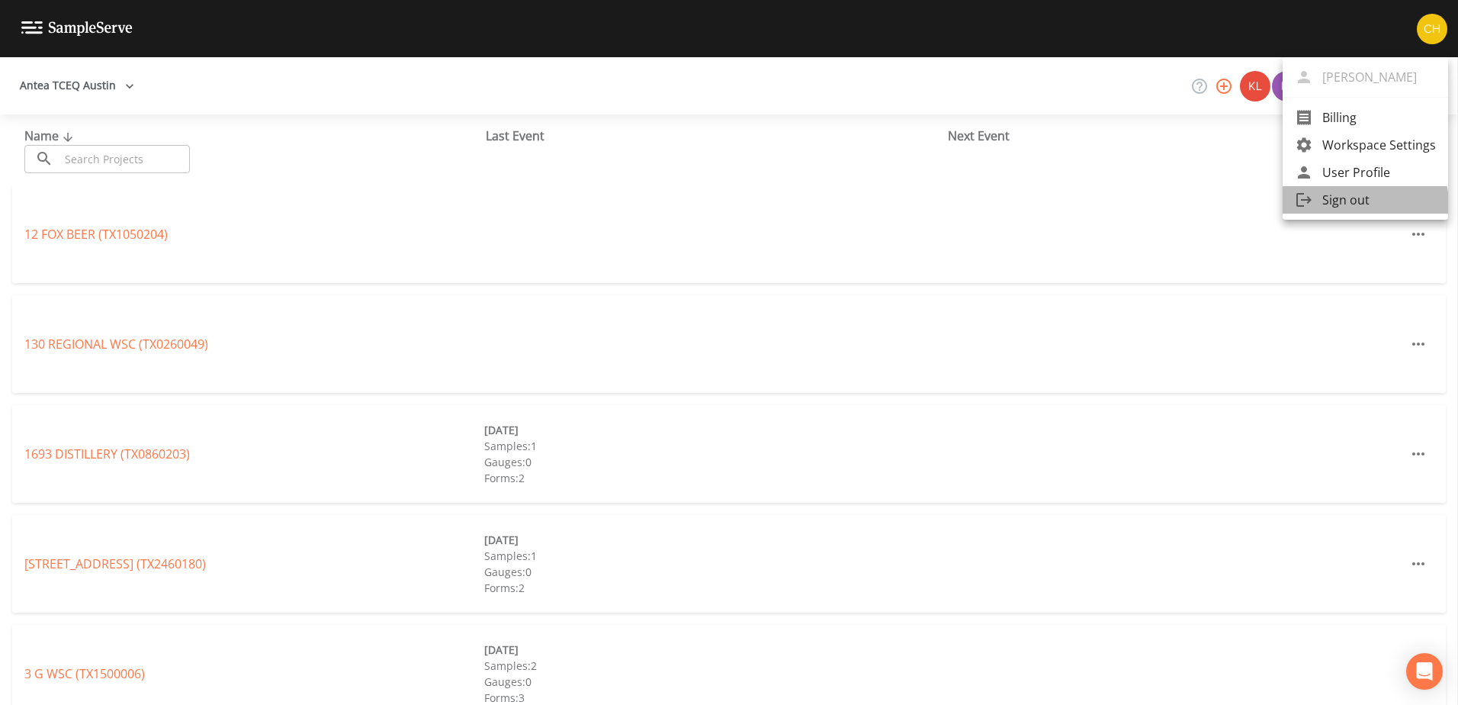
click at [1347, 205] on span "Sign out" at bounding box center [1379, 200] width 114 height 18
